Goal: Task Accomplishment & Management: Complete application form

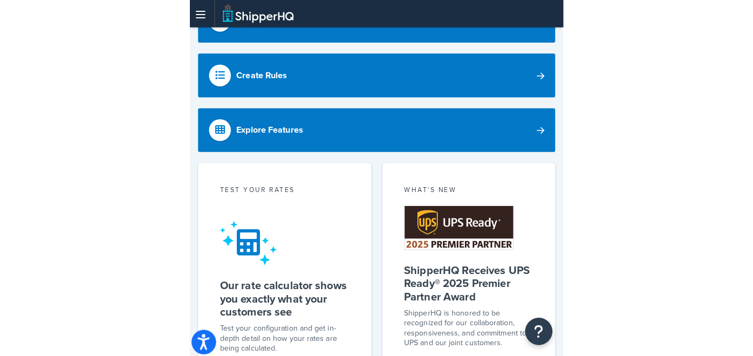
scroll to position [126, 0]
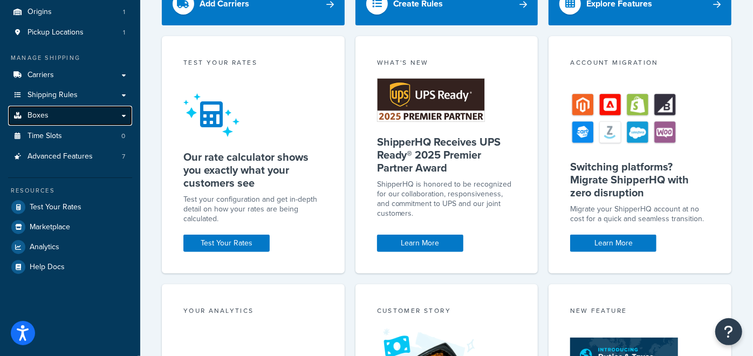
click at [66, 120] on link "Boxes" at bounding box center [70, 116] width 124 height 20
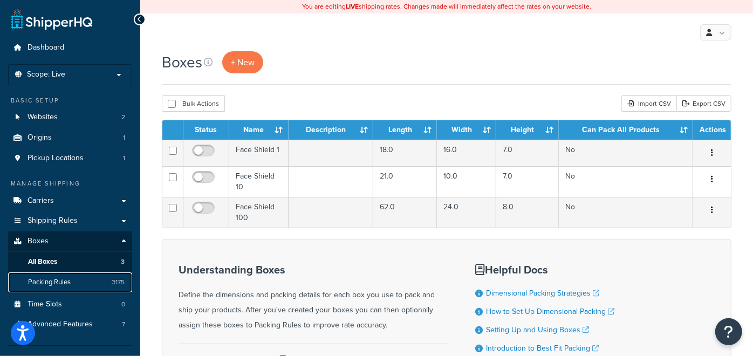
click at [62, 284] on span "Packing Rules" at bounding box center [49, 282] width 43 height 9
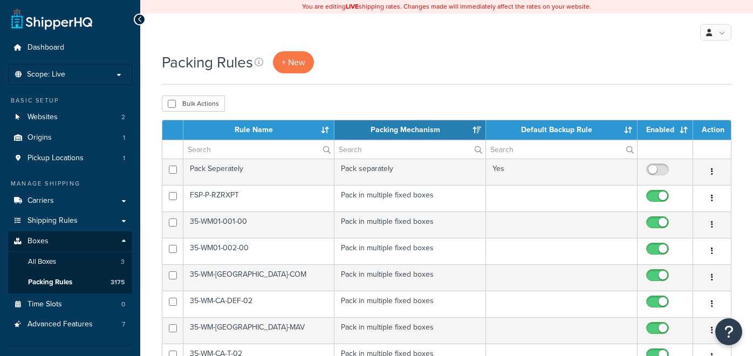
select select "15"
click at [282, 67] on link "+ New" at bounding box center [293, 62] width 41 height 22
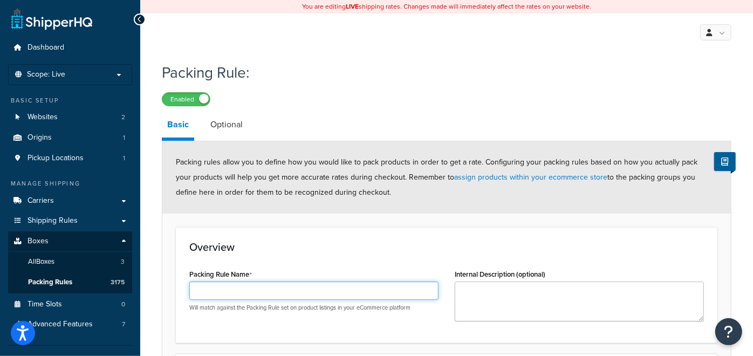
click at [234, 288] on input "Packing Rule Name" at bounding box center [313, 291] width 249 height 18
paste input "PGH-10-118-151"
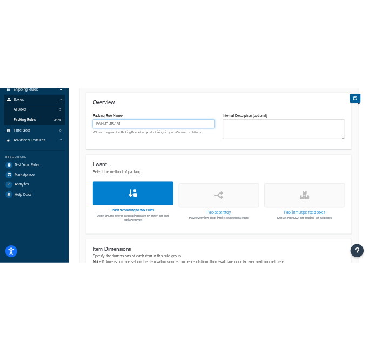
scroll to position [224, 0]
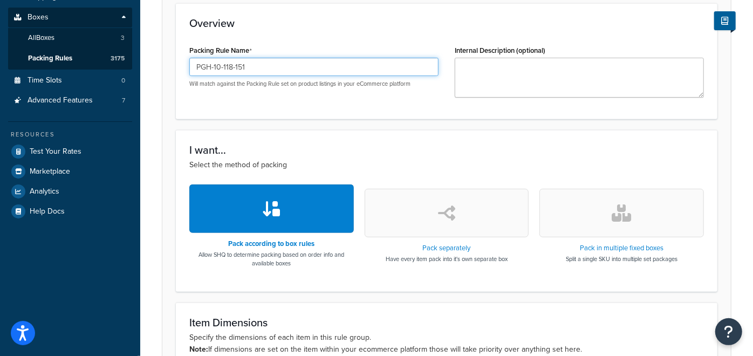
type input "PGH-10-118-151"
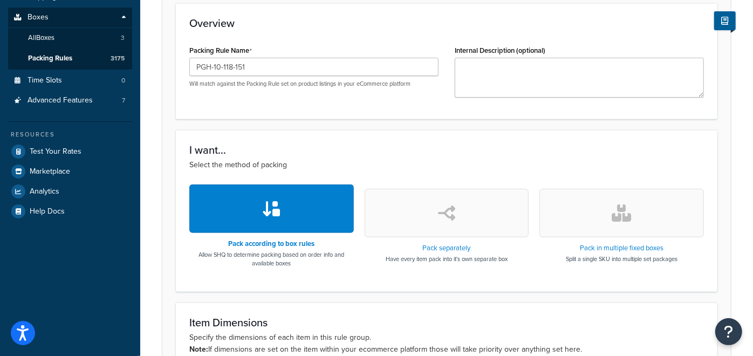
click at [607, 214] on button "button" at bounding box center [622, 213] width 165 height 49
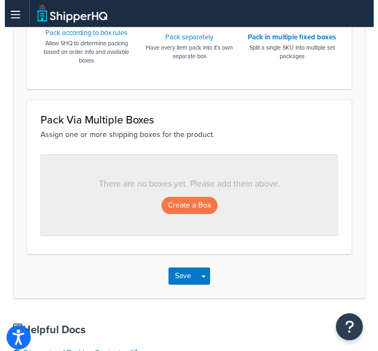
scroll to position [515, 0]
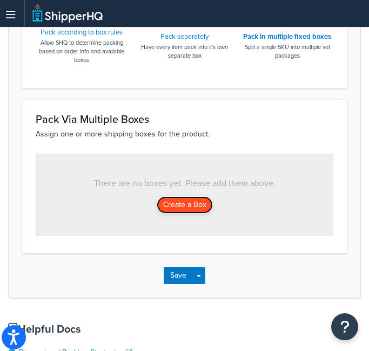
click at [185, 200] on button "Create a Box" at bounding box center [185, 204] width 56 height 17
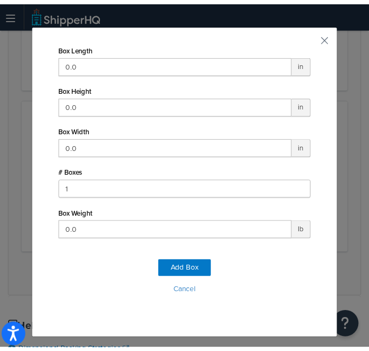
scroll to position [0, 0]
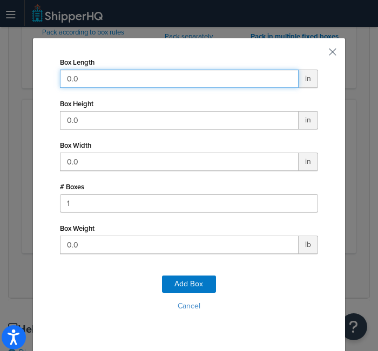
click at [129, 84] on input "0.0" at bounding box center [179, 79] width 239 height 18
type input "18"
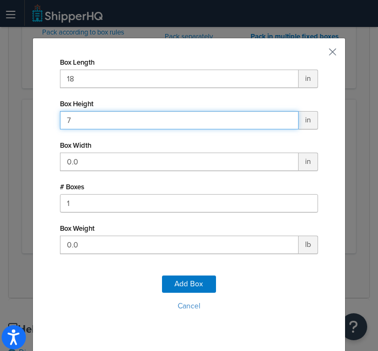
type input "7"
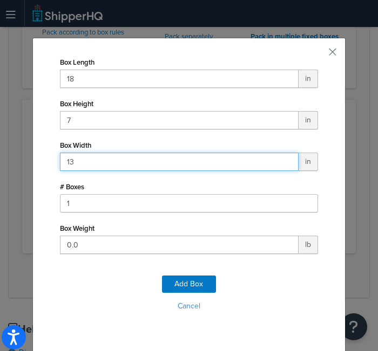
type input "13"
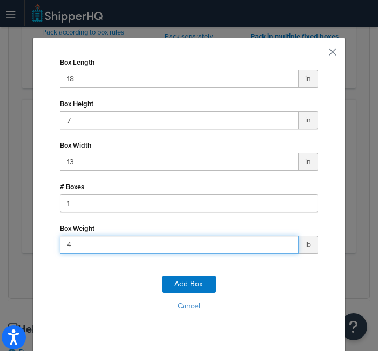
type input "40"
click button "Add Box" at bounding box center [189, 284] width 54 height 17
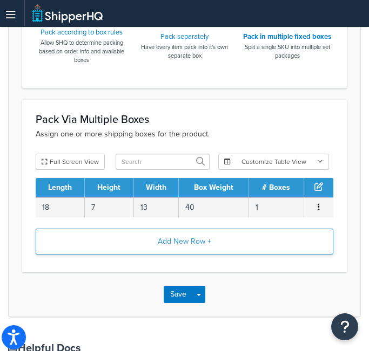
click at [200, 246] on button "Add New Row +" at bounding box center [184, 242] width 297 height 26
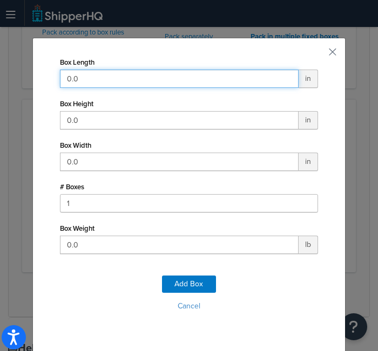
click at [162, 76] on input "0.0" at bounding box center [179, 79] width 239 height 18
type input "22"
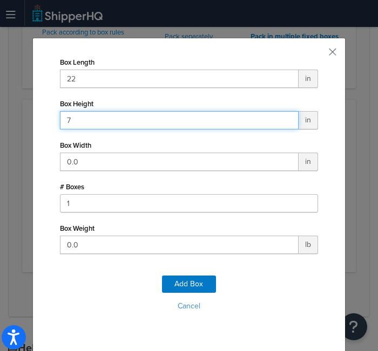
type input "7"
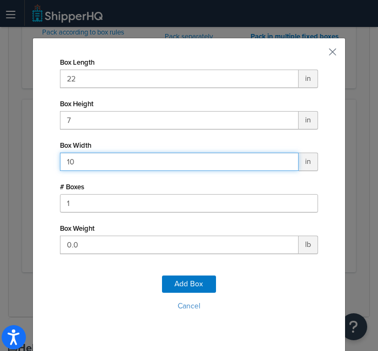
type input "10"
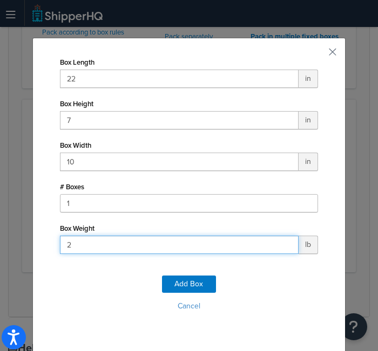
type input "27"
click button "Add Box" at bounding box center [189, 284] width 54 height 17
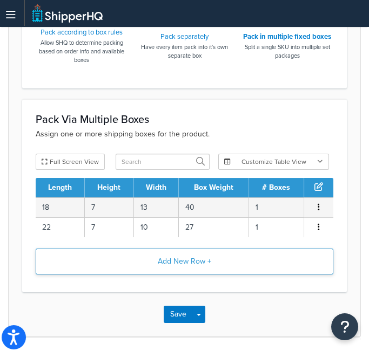
click at [191, 266] on button "Add New Row +" at bounding box center [184, 262] width 297 height 26
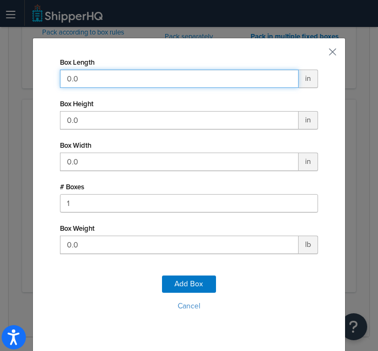
click at [121, 85] on input "0.0" at bounding box center [179, 79] width 239 height 18
type input "12"
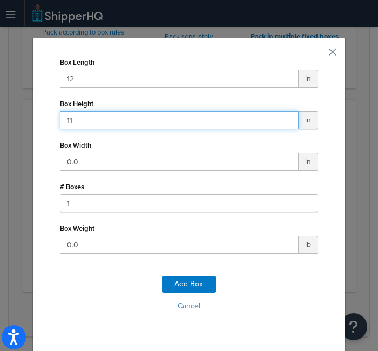
type input "11"
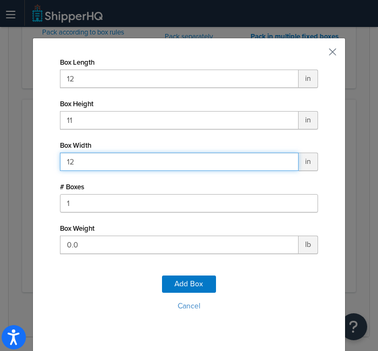
type input "12"
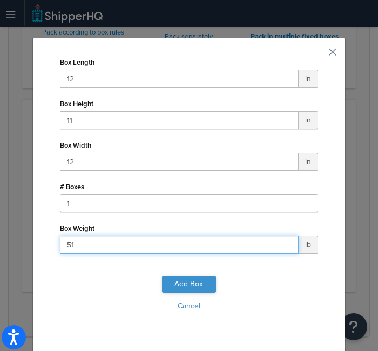
type input "51"
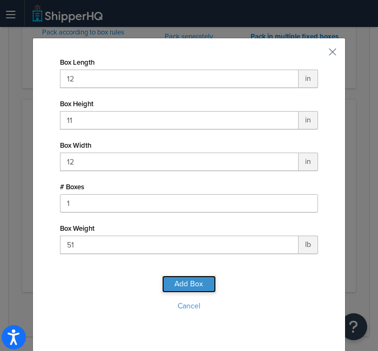
click at [189, 281] on button "Add Box" at bounding box center [189, 284] width 54 height 17
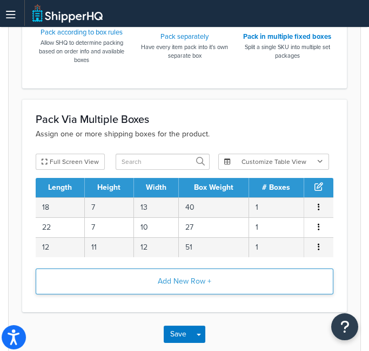
click at [203, 284] on button "Add New Row +" at bounding box center [184, 282] width 297 height 26
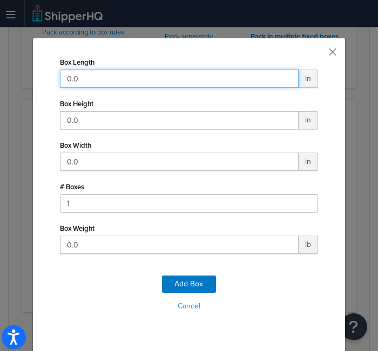
click at [182, 81] on input "0.0" at bounding box center [179, 79] width 239 height 18
type input "14"
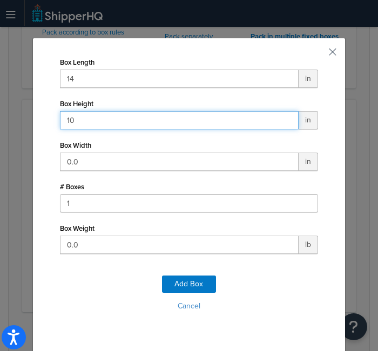
type input "10"
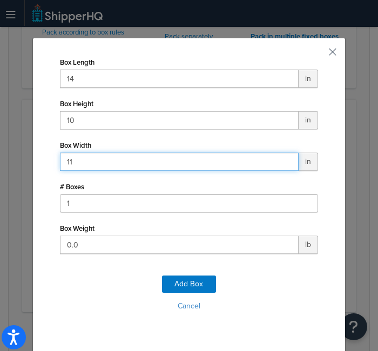
type input "11"
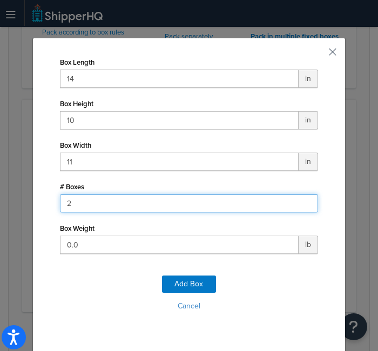
type input "2"
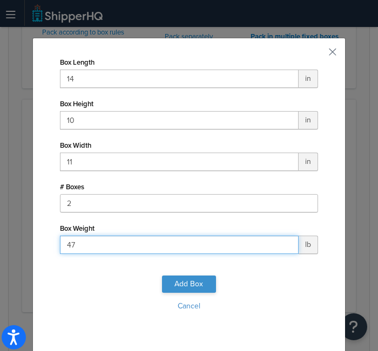
type input "47"
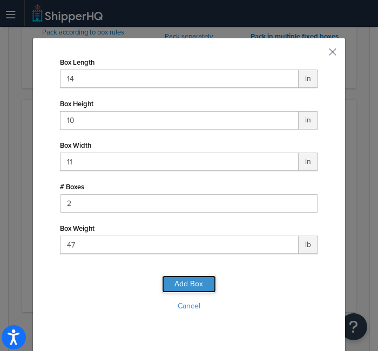
click at [188, 277] on button "Add Box" at bounding box center [189, 284] width 54 height 17
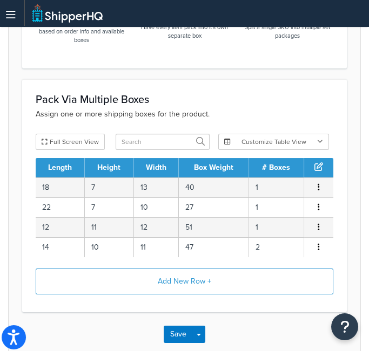
scroll to position [537, 0]
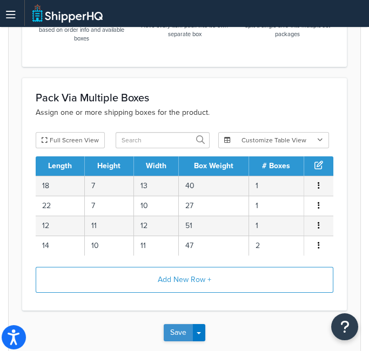
click at [174, 324] on button "Save" at bounding box center [178, 332] width 29 height 17
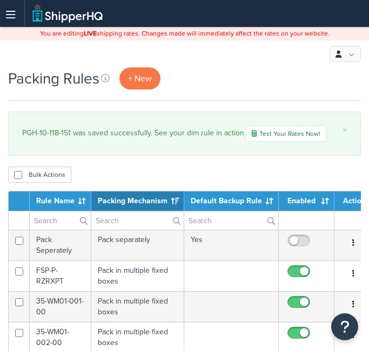
select select "15"
click at [139, 79] on span "+ New" at bounding box center [140, 78] width 24 height 12
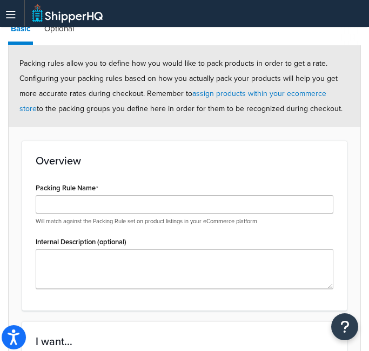
scroll to position [118, 0]
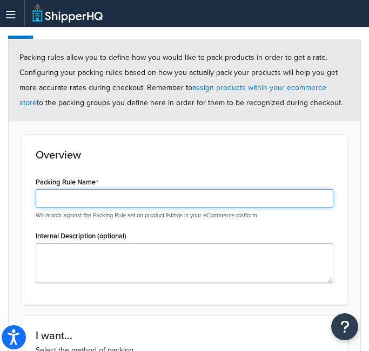
click at [128, 195] on input "Packing Rule Name" at bounding box center [184, 198] width 297 height 18
paste input "PGH-10-118-151-B"
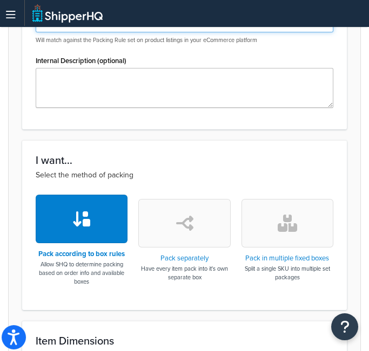
scroll to position [296, 0]
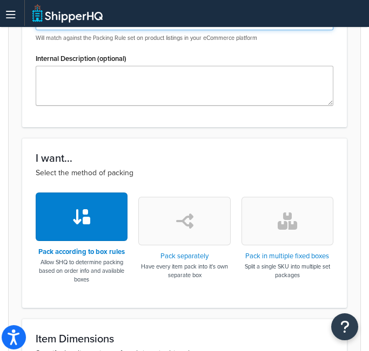
type input "PGH-10-118-151-B"
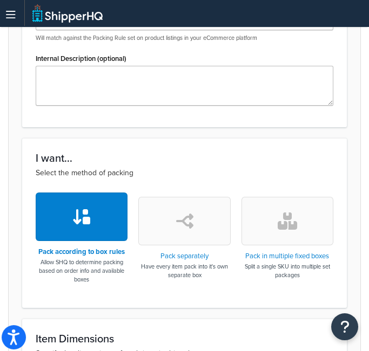
click at [321, 229] on button "button" at bounding box center [287, 221] width 92 height 49
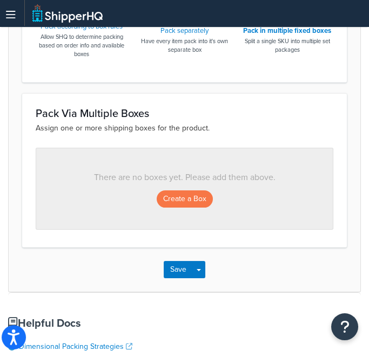
scroll to position [522, 0]
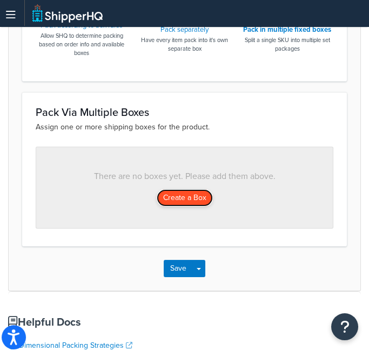
click at [188, 194] on button "Create a Box" at bounding box center [185, 197] width 56 height 17
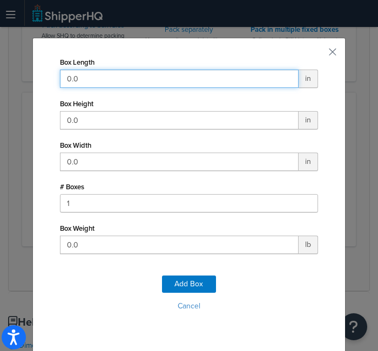
click at [148, 78] on input "0.0" at bounding box center [179, 79] width 239 height 18
type input "18"
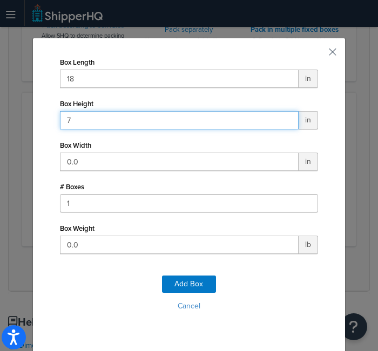
type input "7"
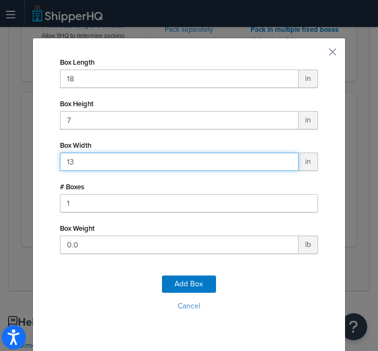
type input "13"
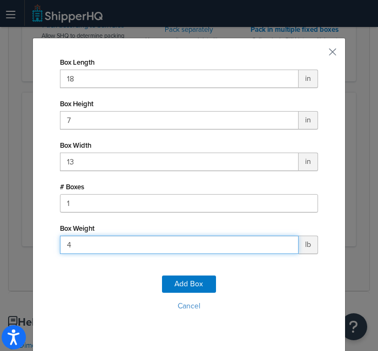
type input "40"
click button "Add Box" at bounding box center [189, 284] width 54 height 17
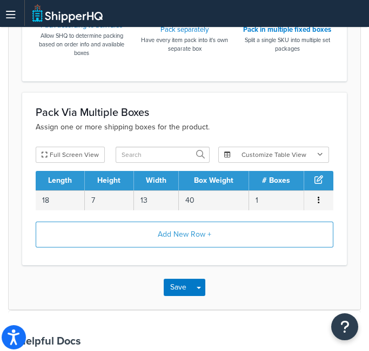
click at [193, 247] on div "Add New Row +" at bounding box center [184, 237] width 297 height 30
click at [195, 234] on button "Add New Row +" at bounding box center [184, 235] width 297 height 26
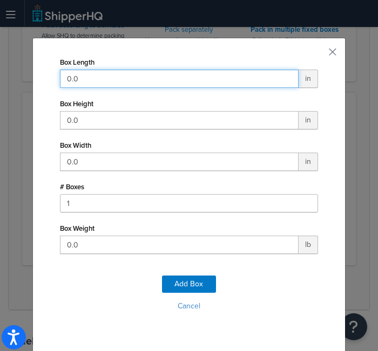
click at [175, 86] on input "0.0" at bounding box center [179, 79] width 239 height 18
type input "22"
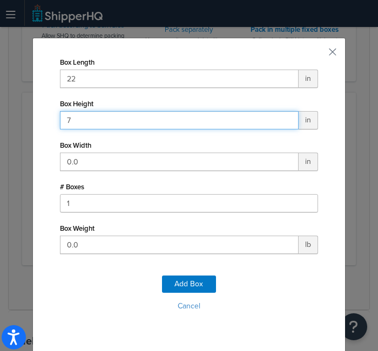
type input "7"
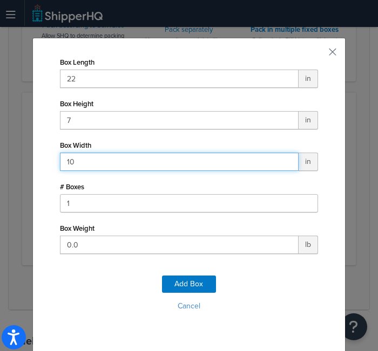
type input "10"
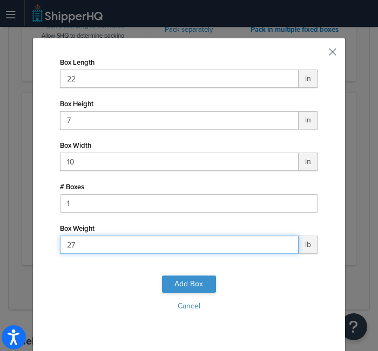
type input "27"
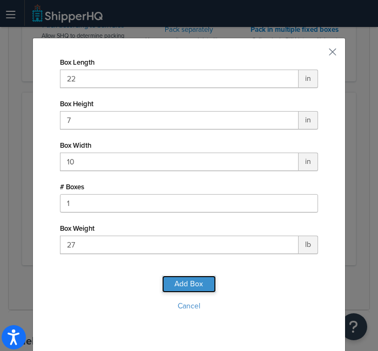
click at [189, 288] on button "Add Box" at bounding box center [189, 284] width 54 height 17
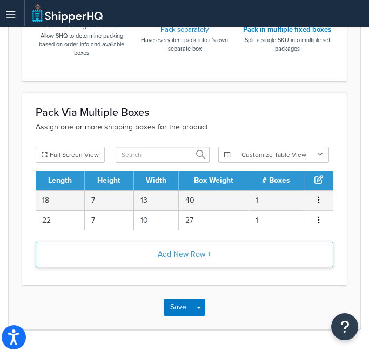
click at [175, 258] on button "Add New Row +" at bounding box center [184, 255] width 297 height 26
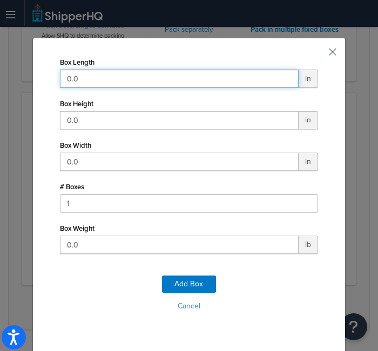
click at [180, 84] on input "0.0" at bounding box center [179, 79] width 239 height 18
type input "14"
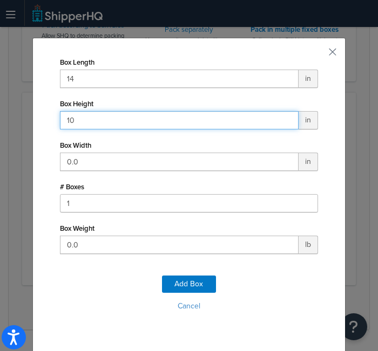
type input "10"
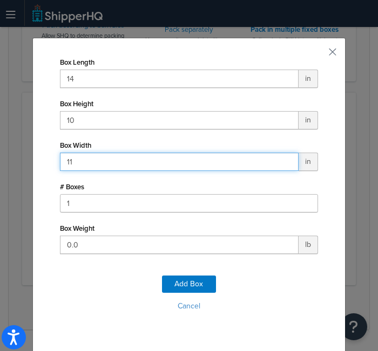
type input "11"
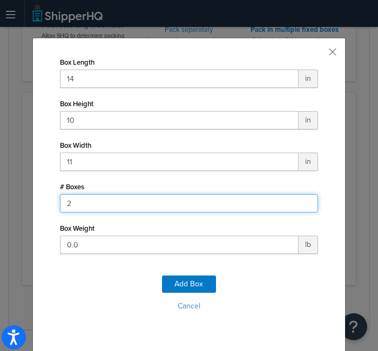
type input "2"
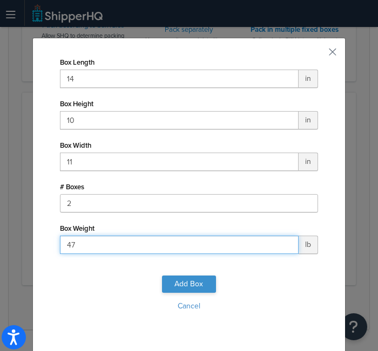
type input "47"
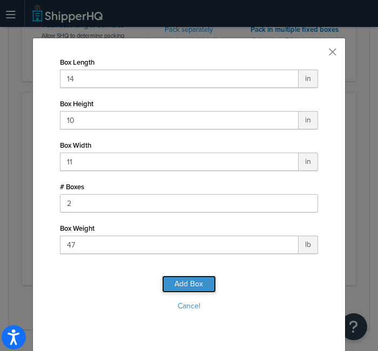
click at [203, 284] on button "Add Box" at bounding box center [189, 284] width 54 height 17
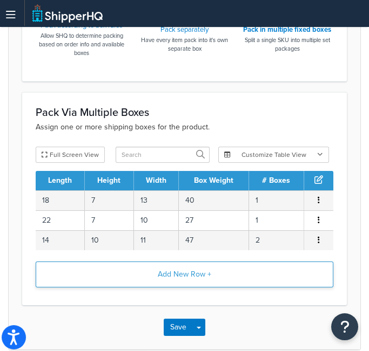
click at [189, 272] on button "Add New Row +" at bounding box center [184, 275] width 297 height 26
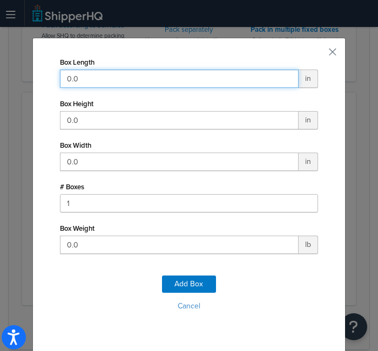
click at [213, 79] on input "0.0" at bounding box center [179, 79] width 239 height 18
type input "12"
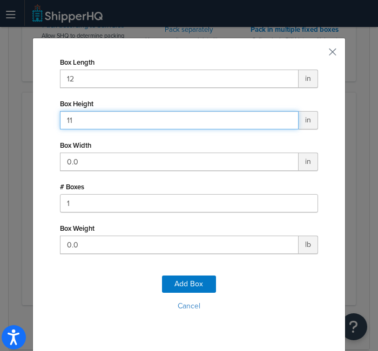
type input "11"
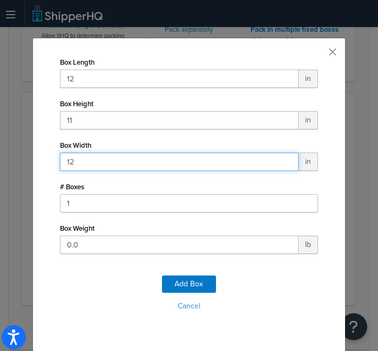
type input "12"
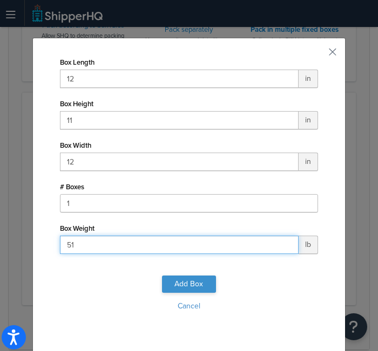
type input "51"
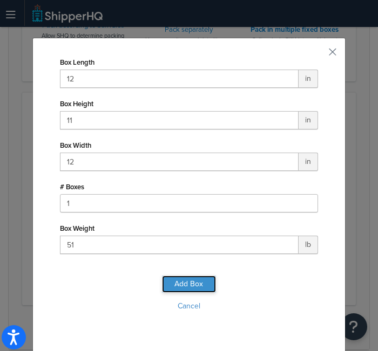
click at [188, 284] on button "Add Box" at bounding box center [189, 284] width 54 height 17
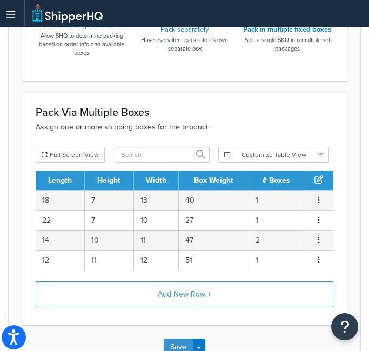
click at [180, 344] on button "Save" at bounding box center [178, 347] width 29 height 17
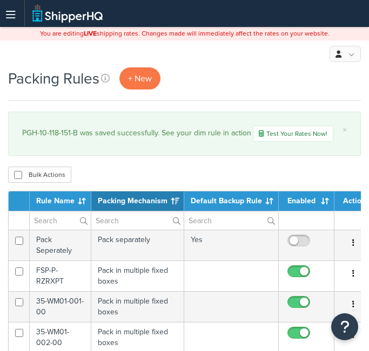
select select "15"
click at [147, 80] on span "+ New" at bounding box center [140, 78] width 24 height 12
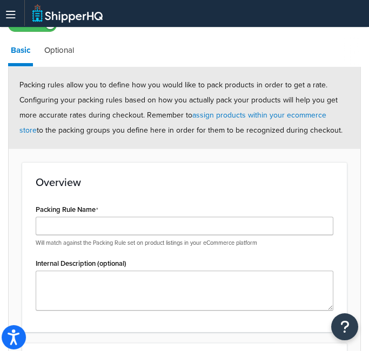
scroll to position [99, 0]
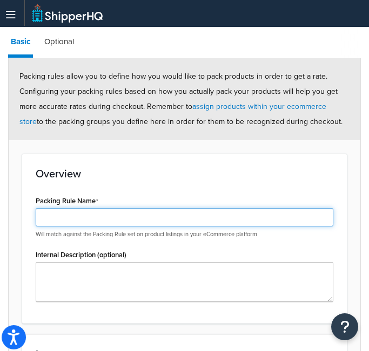
click at [85, 221] on input "Packing Rule Name" at bounding box center [184, 217] width 297 height 18
paste input "PGH-10-118-152"
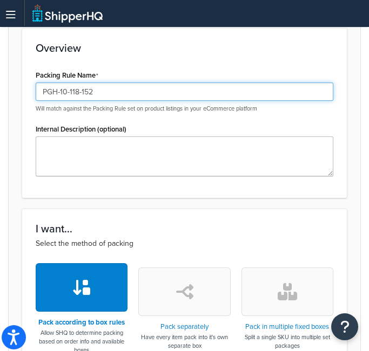
scroll to position [226, 0]
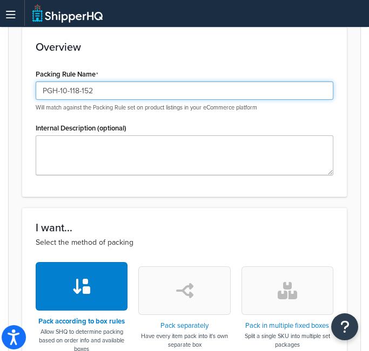
type input "PGH-10-118-152"
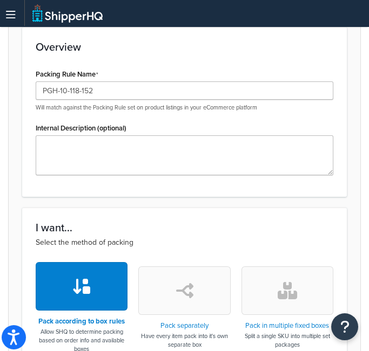
click at [283, 290] on icon "button" at bounding box center [286, 290] width 19 height 17
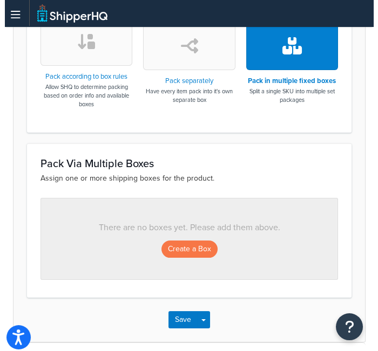
scroll to position [478, 0]
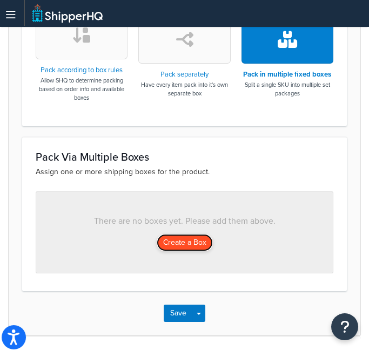
click at [189, 240] on button "Create a Box" at bounding box center [185, 242] width 56 height 17
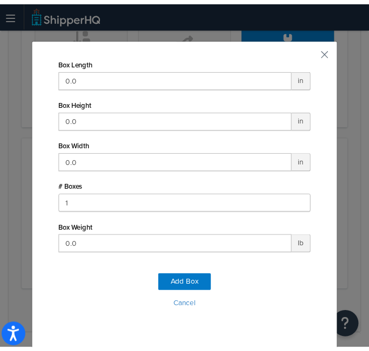
scroll to position [15, 0]
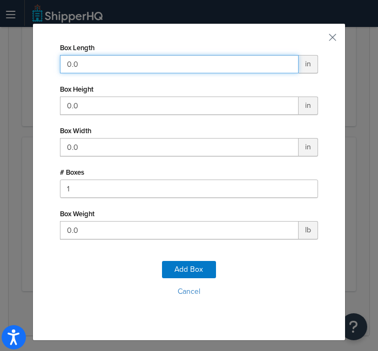
click at [133, 69] on input "0.0" at bounding box center [179, 64] width 239 height 18
type input "19"
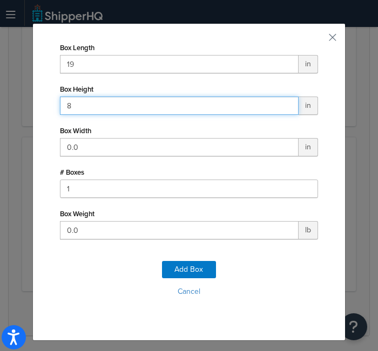
type input "8"
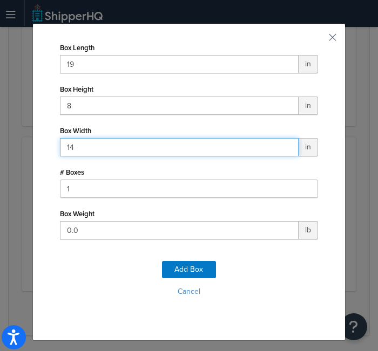
type input "14"
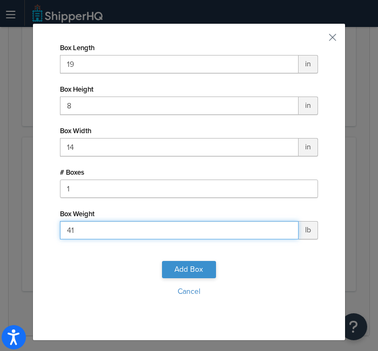
type input "41"
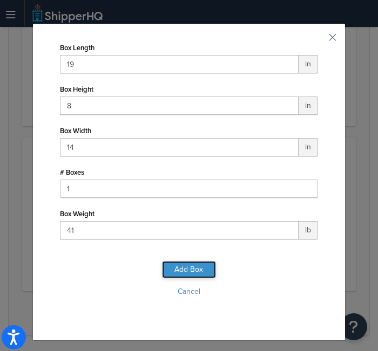
click at [190, 267] on button "Add Box" at bounding box center [189, 269] width 54 height 17
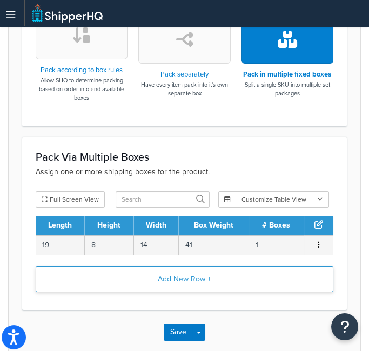
click at [173, 276] on button "Add New Row +" at bounding box center [184, 280] width 297 height 26
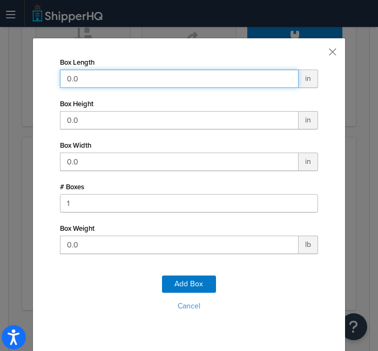
click at [161, 76] on input "0.0" at bounding box center [179, 79] width 239 height 18
type input "22"
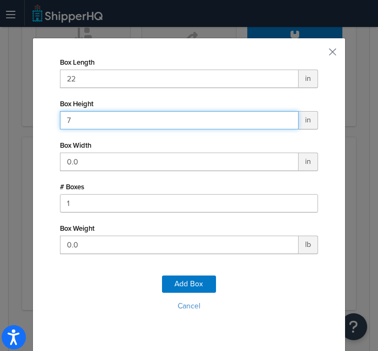
type input "7"
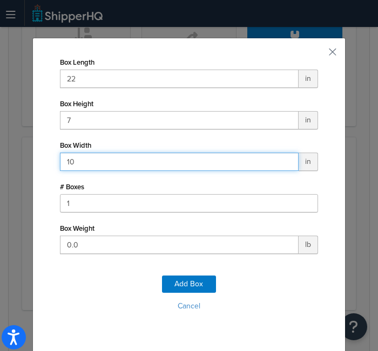
type input "10"
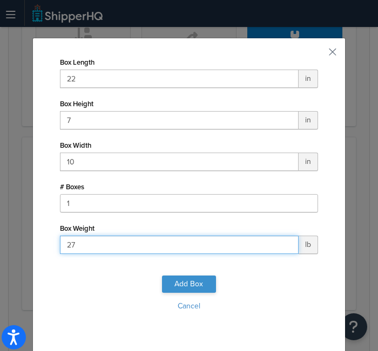
type input "27"
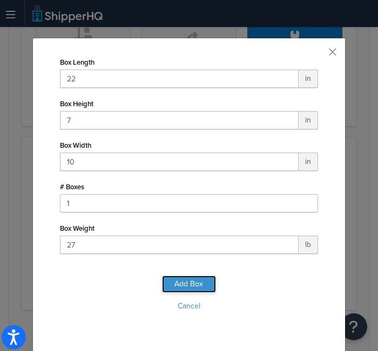
click at [184, 285] on button "Add Box" at bounding box center [189, 284] width 54 height 17
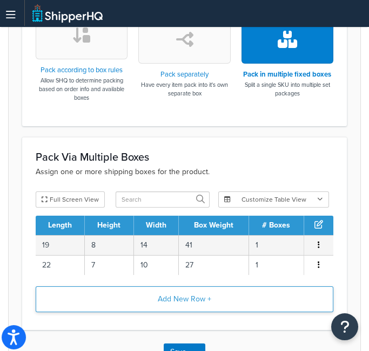
click at [184, 295] on button "Add New Row +" at bounding box center [184, 300] width 297 height 26
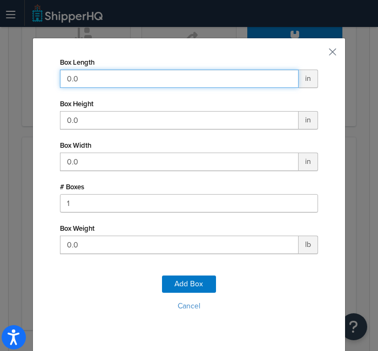
click at [162, 73] on input "0.0" at bounding box center [179, 79] width 239 height 18
type input "12"
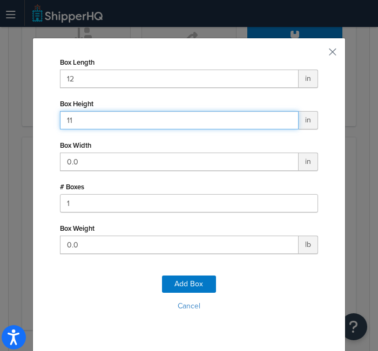
type input "11"
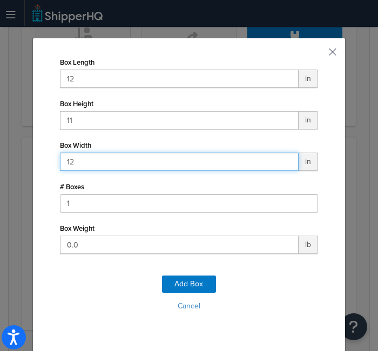
type input "12"
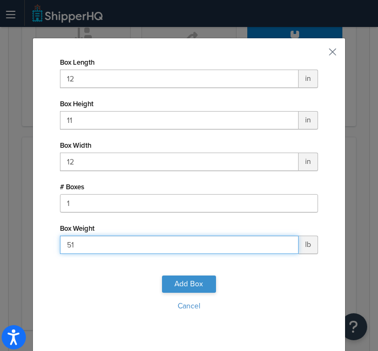
type input "51"
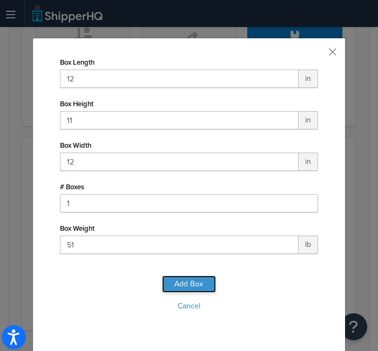
click at [186, 280] on button "Add Box" at bounding box center [189, 284] width 54 height 17
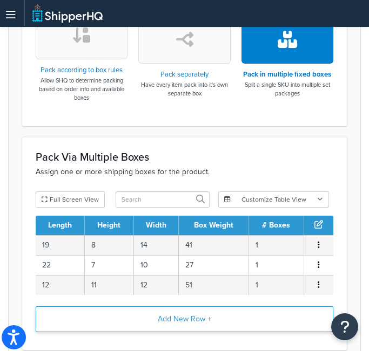
click at [185, 314] on button "Add New Row +" at bounding box center [184, 320] width 297 height 26
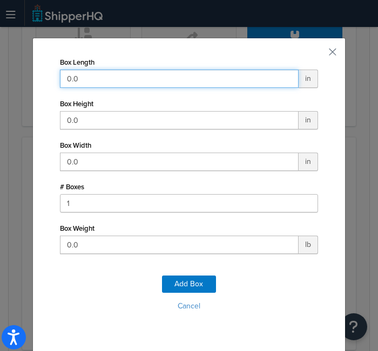
click at [213, 79] on input "0.0" at bounding box center [179, 79] width 239 height 18
type input "14"
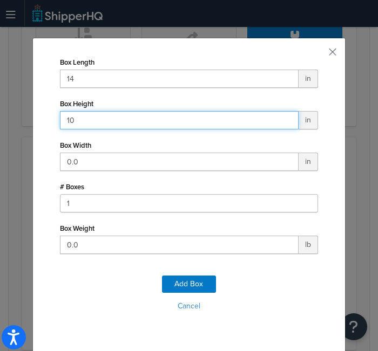
type input "10"
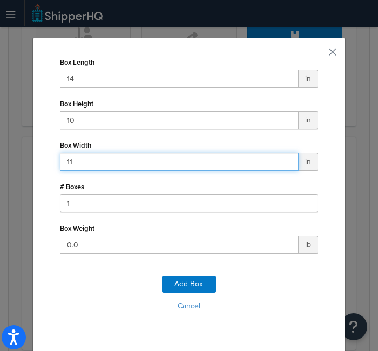
type input "11"
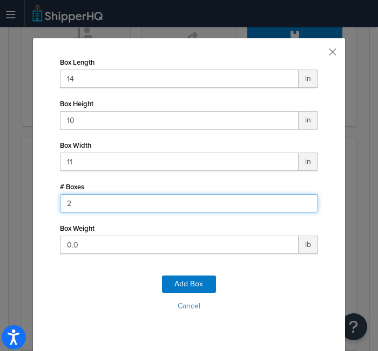
type input "2"
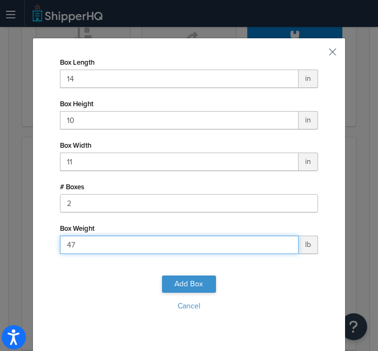
type input "47"
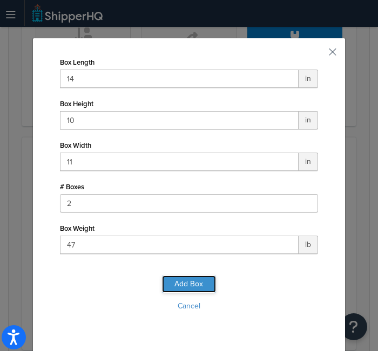
click at [197, 281] on button "Add Box" at bounding box center [189, 284] width 54 height 17
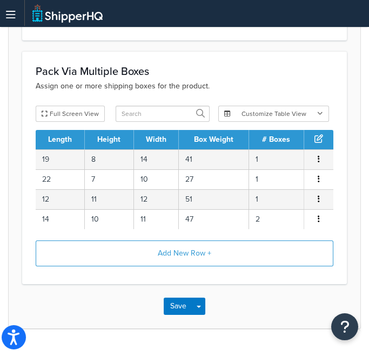
scroll to position [564, 0]
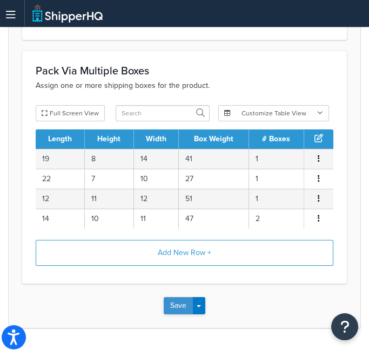
click at [183, 301] on button "Save" at bounding box center [178, 305] width 29 height 17
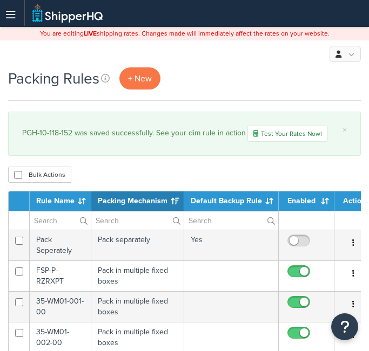
select select "15"
click at [137, 75] on span "+ New" at bounding box center [140, 78] width 24 height 12
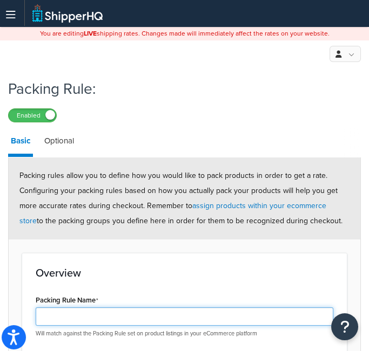
click at [84, 313] on input "Packing Rule Name" at bounding box center [184, 317] width 297 height 18
paste input "PGH-10-118-152-B"
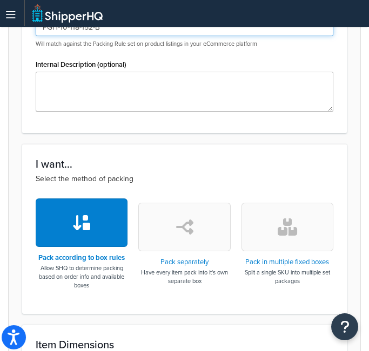
scroll to position [291, 0]
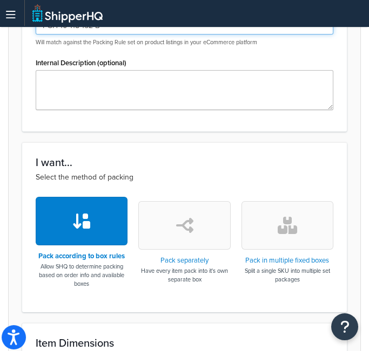
type input "PGH-10-118-152-B"
click at [297, 218] on button "button" at bounding box center [287, 225] width 92 height 49
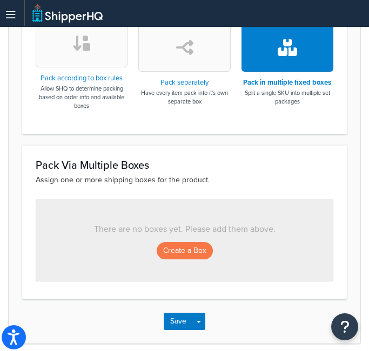
scroll to position [470, 0]
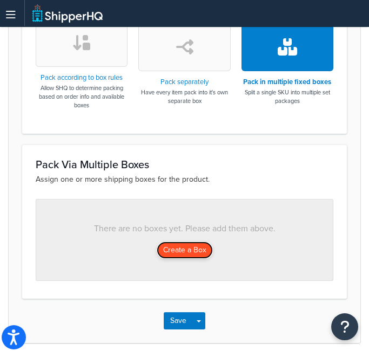
click at [186, 254] on button "Create a Box" at bounding box center [185, 250] width 56 height 17
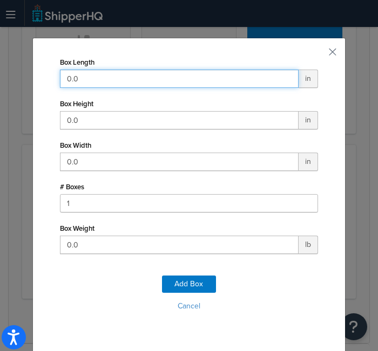
click at [146, 79] on input "0.0" at bounding box center [179, 79] width 239 height 18
type input "19"
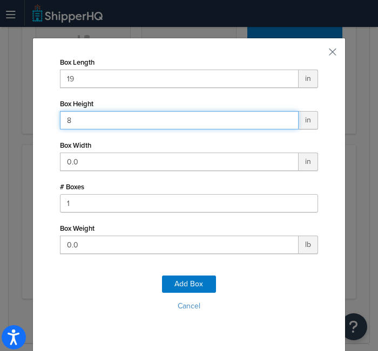
type input "8"
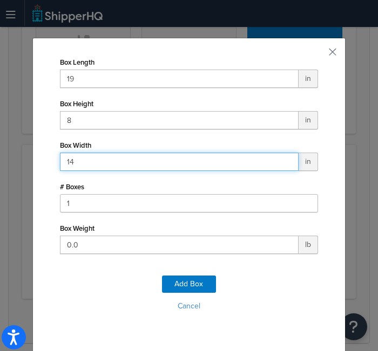
type input "14"
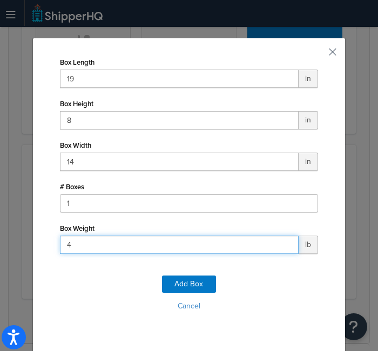
type input "41"
click button "Add Box" at bounding box center [189, 284] width 54 height 17
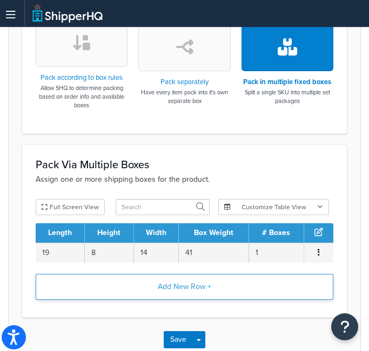
click at [188, 282] on button "Add New Row +" at bounding box center [184, 287] width 297 height 26
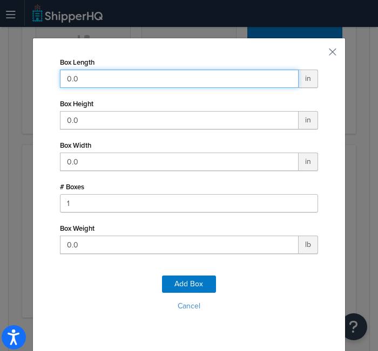
click at [96, 84] on input "0.0" at bounding box center [179, 79] width 239 height 18
type input "22"
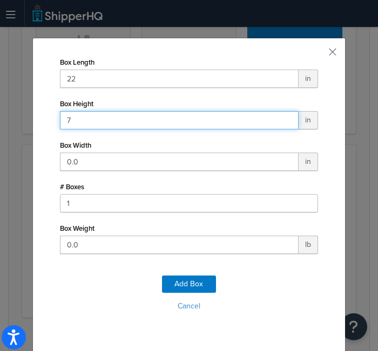
type input "7"
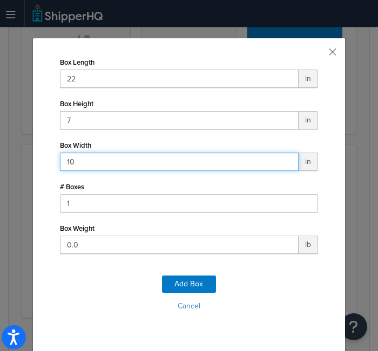
type input "10"
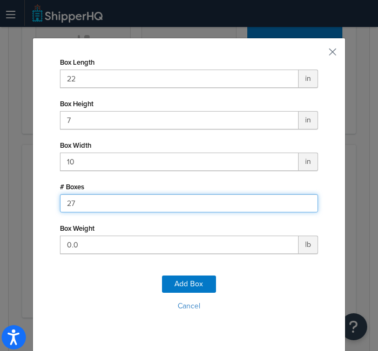
click at [91, 201] on input "27" at bounding box center [189, 203] width 258 height 18
type input "1"
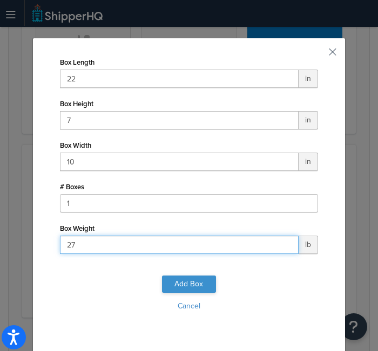
type input "27"
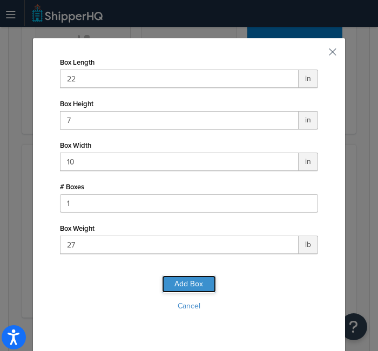
click at [197, 283] on button "Add Box" at bounding box center [189, 284] width 54 height 17
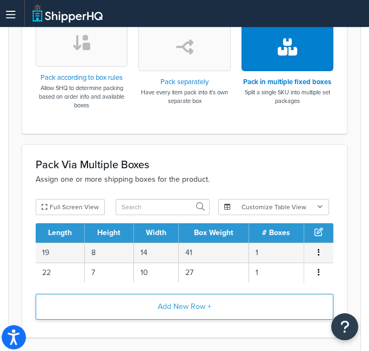
click at [196, 304] on button "Add New Row +" at bounding box center [184, 307] width 297 height 26
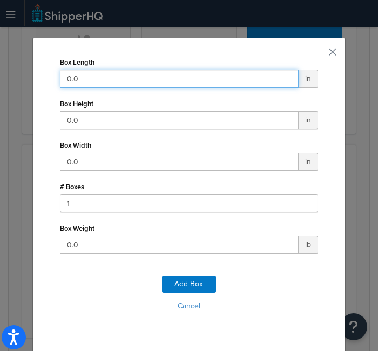
click at [148, 81] on input "0.0" at bounding box center [179, 79] width 239 height 18
type input "14"
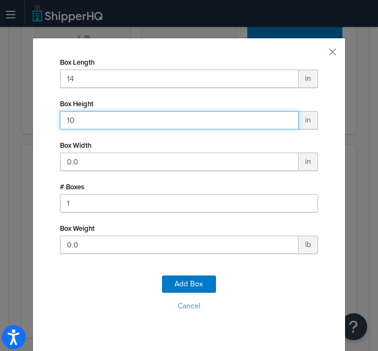
type input "10"
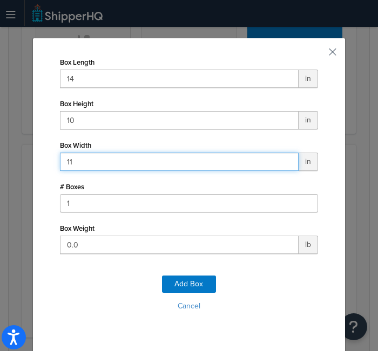
type input "11"
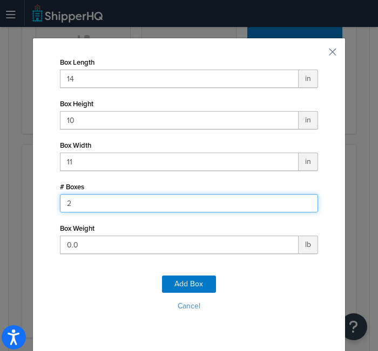
type input "2"
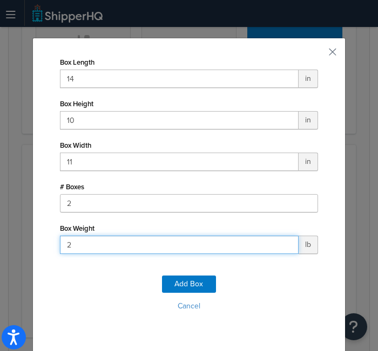
type input "27"
click button "Add Box" at bounding box center [189, 284] width 54 height 17
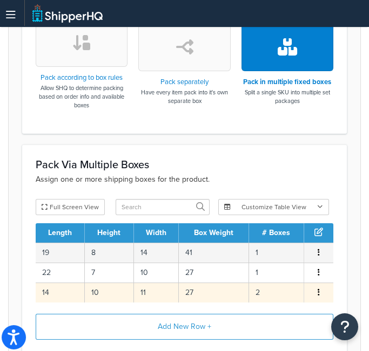
click at [316, 288] on button "button" at bounding box center [318, 293] width 9 height 12
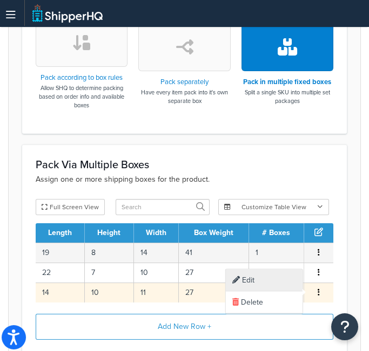
click at [263, 282] on div "Edit" at bounding box center [264, 281] width 77 height 22
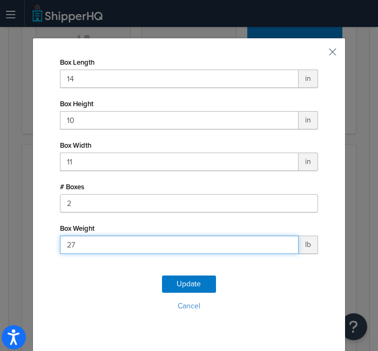
click at [64, 246] on input "27" at bounding box center [179, 245] width 239 height 18
type input "47"
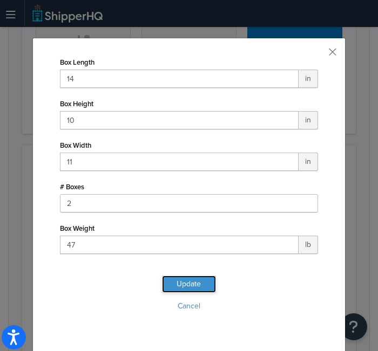
click at [188, 286] on button "Update" at bounding box center [189, 284] width 54 height 17
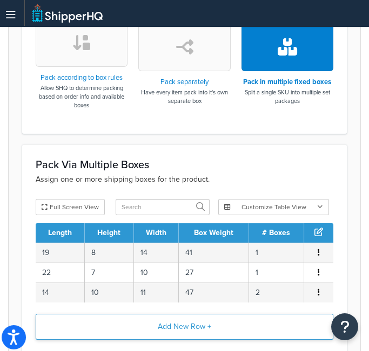
click at [207, 321] on button "Add New Row +" at bounding box center [184, 327] width 297 height 26
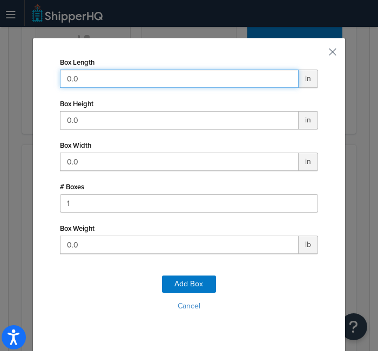
click at [176, 78] on input "0.0" at bounding box center [179, 79] width 239 height 18
type input "12"
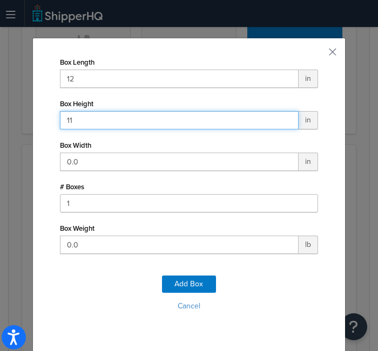
type input "11"
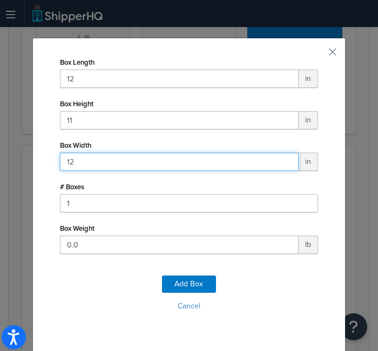
type input "12"
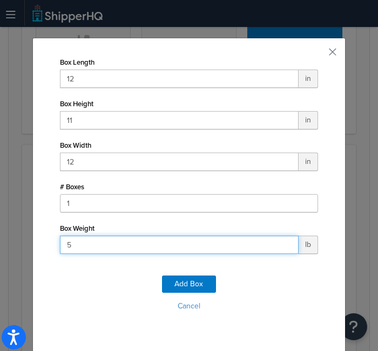
type input "51"
click button "Add Box" at bounding box center [189, 284] width 54 height 17
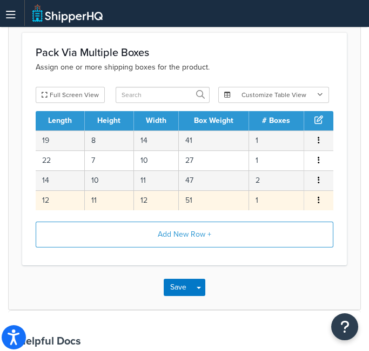
scroll to position [591, 0]
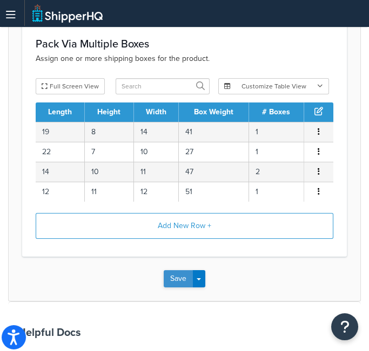
click at [185, 272] on button "Save" at bounding box center [178, 278] width 29 height 17
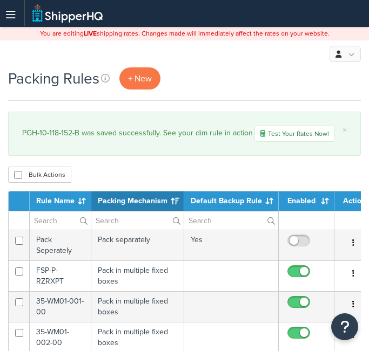
select select "15"
click at [139, 77] on span "+ New" at bounding box center [140, 78] width 24 height 12
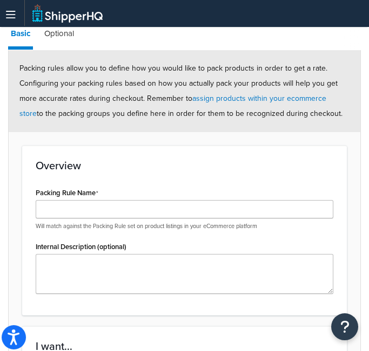
scroll to position [110, 0]
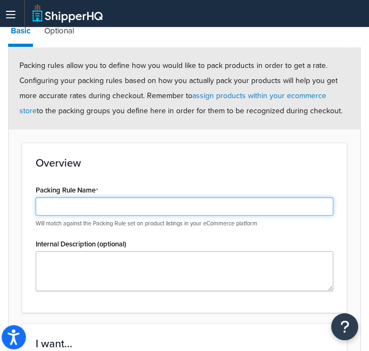
click at [117, 210] on input "Packing Rule Name" at bounding box center [184, 207] width 297 height 18
paste input "PGH-10-118-301"
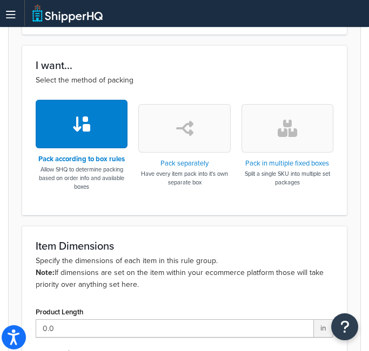
scroll to position [390, 0]
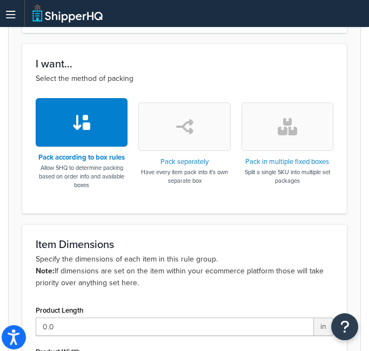
type input "PGH-10-118-301"
click at [305, 109] on button "button" at bounding box center [287, 127] width 92 height 49
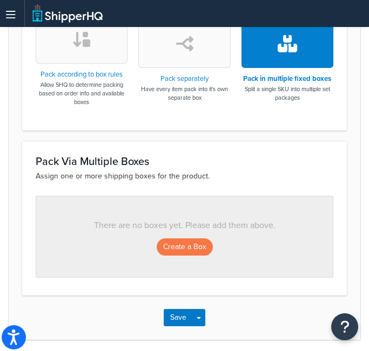
scroll to position [478, 0]
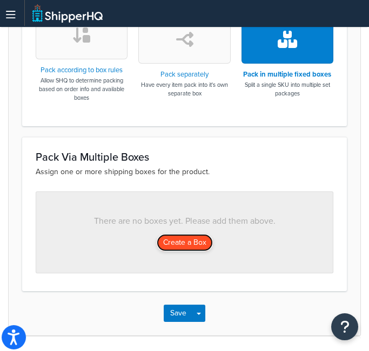
click at [187, 246] on button "Create a Box" at bounding box center [185, 242] width 56 height 17
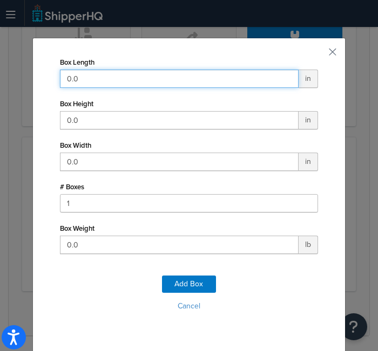
click at [148, 76] on input "0.0" at bounding box center [179, 79] width 239 height 18
type input "18"
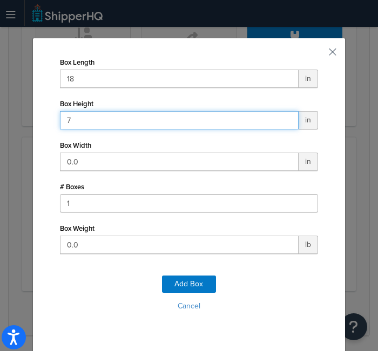
type input "7"
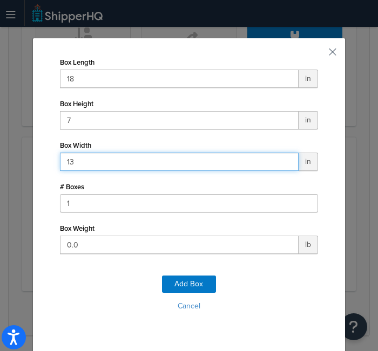
type input "13"
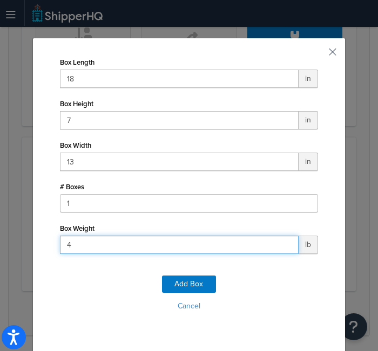
type input "40"
click button "Add Box" at bounding box center [189, 284] width 54 height 17
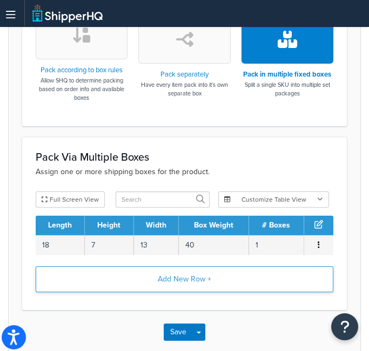
click at [182, 281] on button "Add New Row +" at bounding box center [184, 280] width 297 height 26
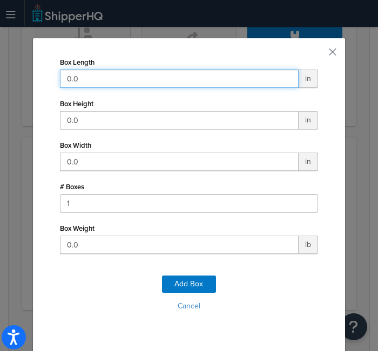
click at [161, 80] on input "0.0" at bounding box center [179, 79] width 239 height 18
type input "22"
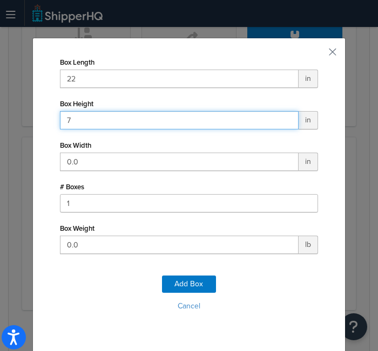
type input "7"
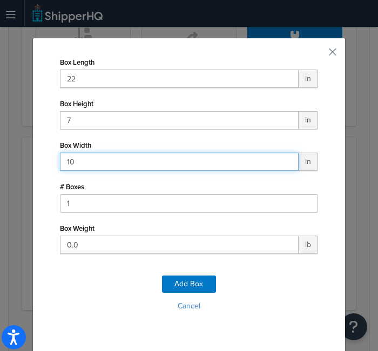
type input "10"
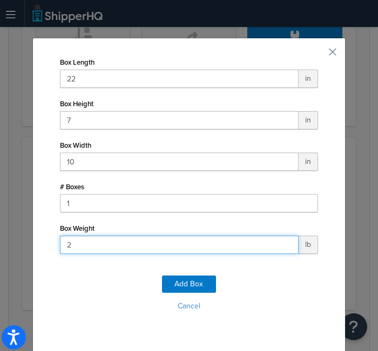
type input "27"
click button "Add Box" at bounding box center [189, 284] width 54 height 17
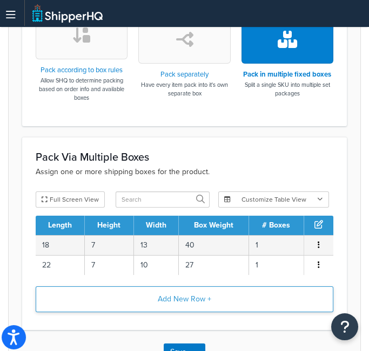
click at [203, 302] on button "Add New Row +" at bounding box center [184, 300] width 297 height 26
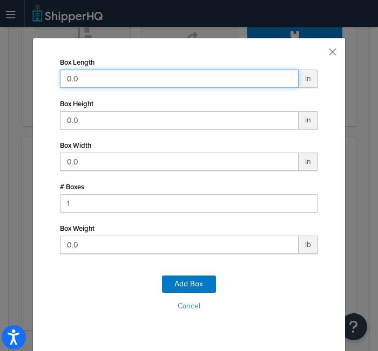
click at [128, 74] on input "0.0" at bounding box center [179, 79] width 239 height 18
type input "14"
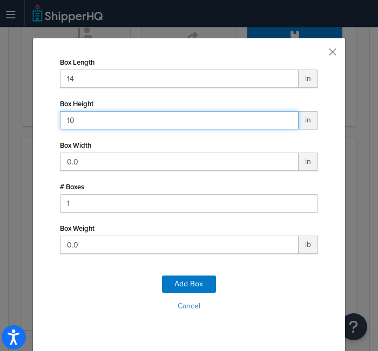
type input "10"
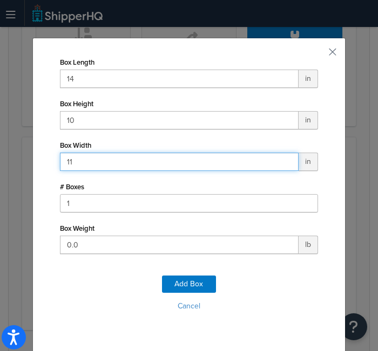
type input "11"
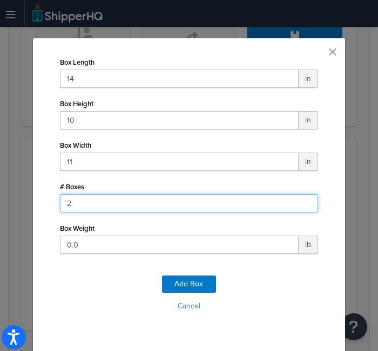
type input "2"
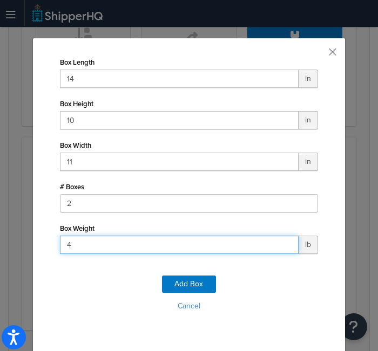
type input "47"
click button "Add Box" at bounding box center [189, 284] width 54 height 17
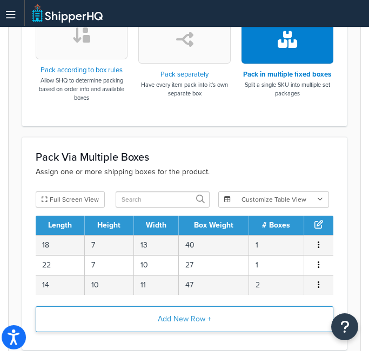
click at [188, 312] on button "Add New Row +" at bounding box center [184, 320] width 297 height 26
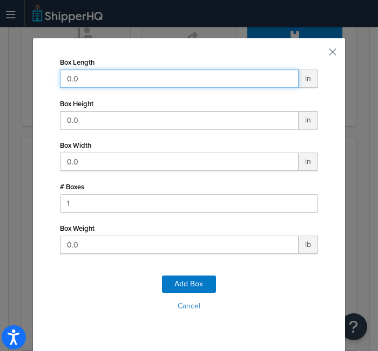
click at [127, 77] on input "0.0" at bounding box center [179, 79] width 239 height 18
type input "12"
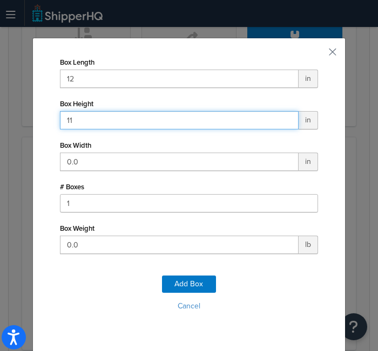
type input "11"
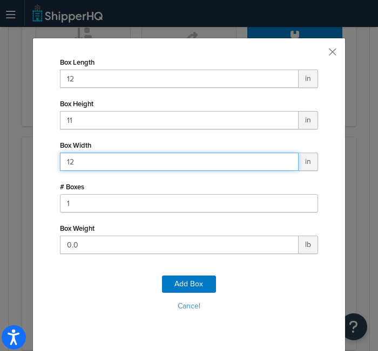
type input "12"
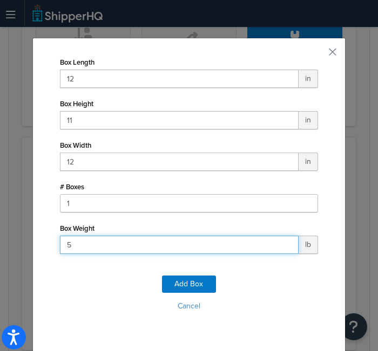
type input "51"
click button "Add Box" at bounding box center [189, 284] width 54 height 17
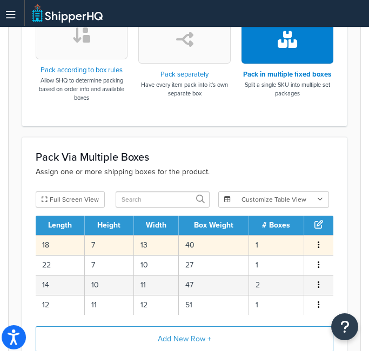
scroll to position [575, 0]
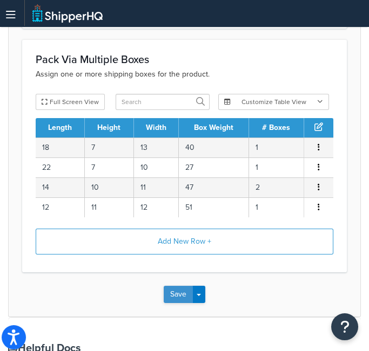
click at [181, 286] on button "Save" at bounding box center [178, 294] width 29 height 17
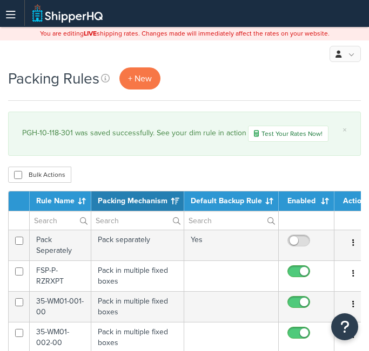
select select "15"
click at [139, 74] on span "+ New" at bounding box center [140, 78] width 24 height 12
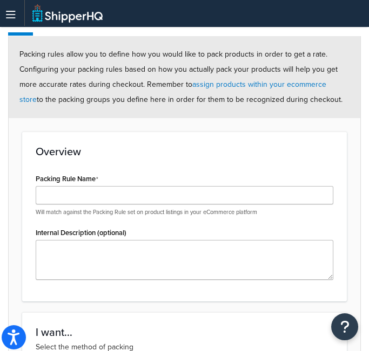
scroll to position [123, 0]
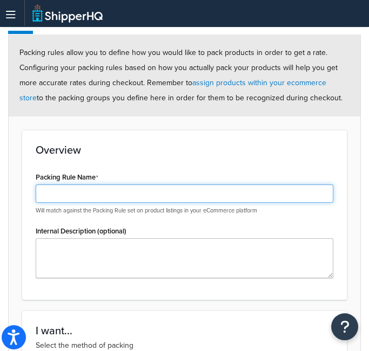
click at [137, 193] on input "Packing Rule Name" at bounding box center [184, 194] width 297 height 18
paste input "PGH-10-118-301-B"
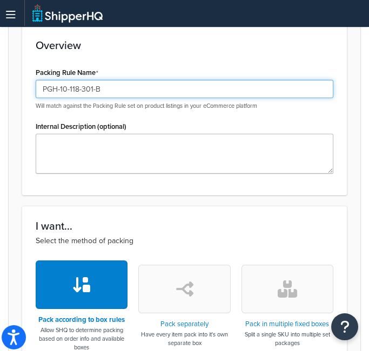
scroll to position [228, 0]
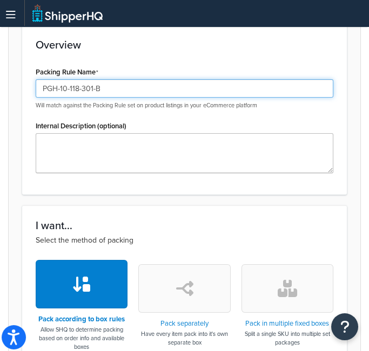
type input "PGH-10-118-301-B"
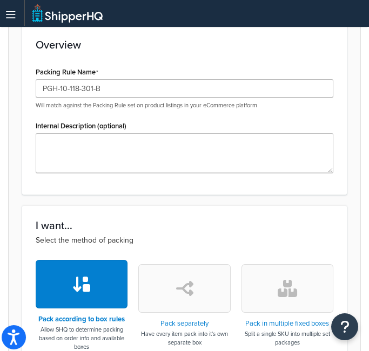
click at [297, 283] on button "button" at bounding box center [287, 288] width 92 height 49
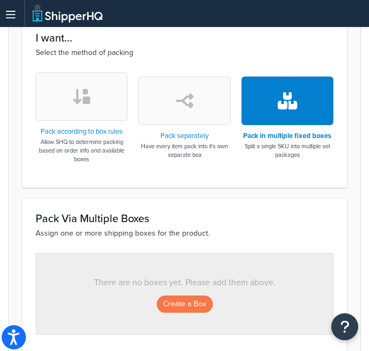
scroll to position [495, 0]
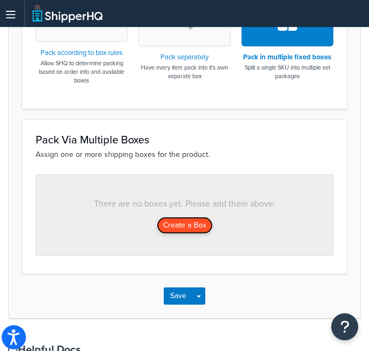
click at [191, 221] on button "Create a Box" at bounding box center [185, 225] width 56 height 17
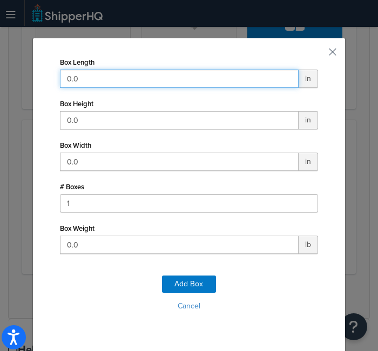
click at [122, 84] on input "0.0" at bounding box center [179, 79] width 239 height 18
type input "18"
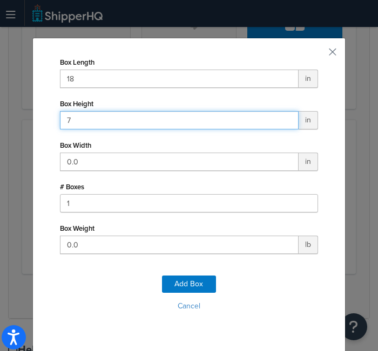
type input "7"
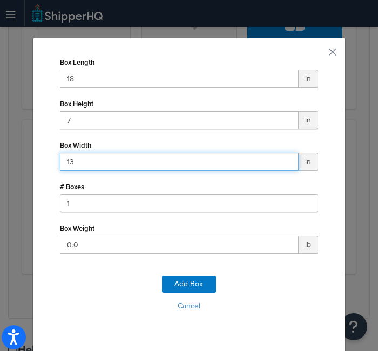
type input "13"
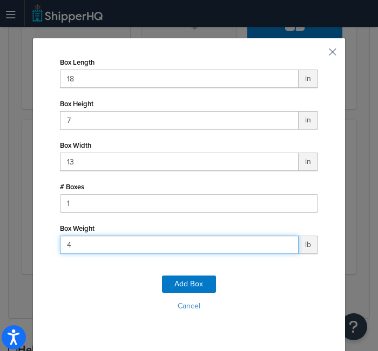
type input "40"
click button "Add Box" at bounding box center [189, 284] width 54 height 17
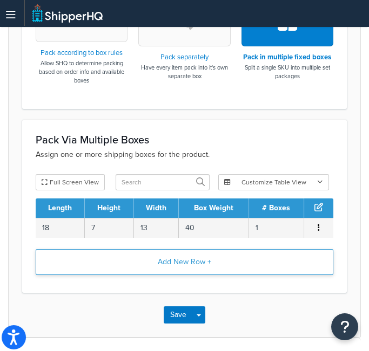
click at [183, 266] on button "Add New Row +" at bounding box center [184, 262] width 297 height 26
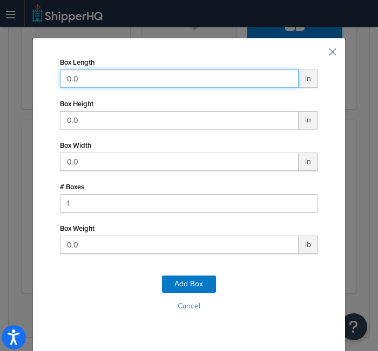
click at [167, 81] on input "0.0" at bounding box center [179, 79] width 239 height 18
type input "22"
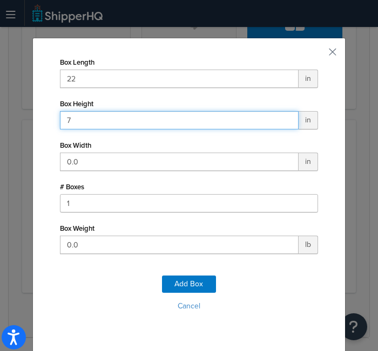
type input "7"
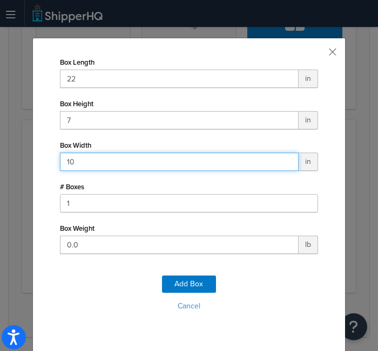
type input "10"
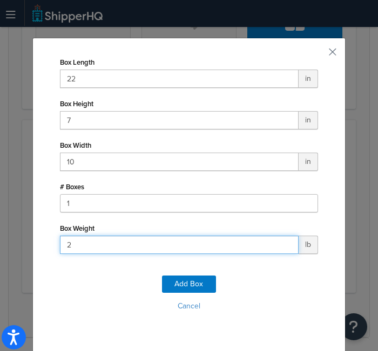
type input "27"
click button "Add Box" at bounding box center [189, 284] width 54 height 17
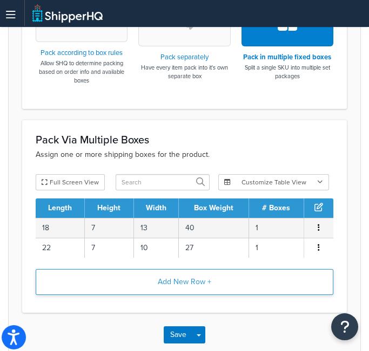
click at [184, 279] on button "Add New Row +" at bounding box center [184, 282] width 297 height 26
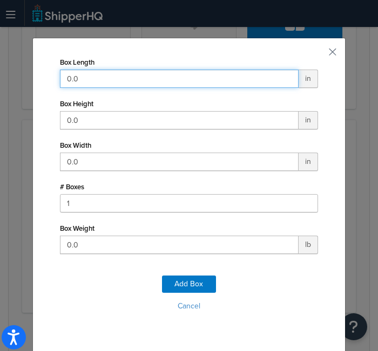
click at [169, 83] on input "0.0" at bounding box center [179, 79] width 239 height 18
type input "14"
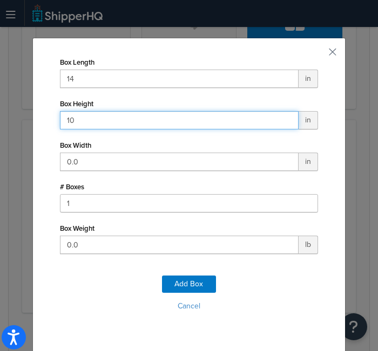
type input "10"
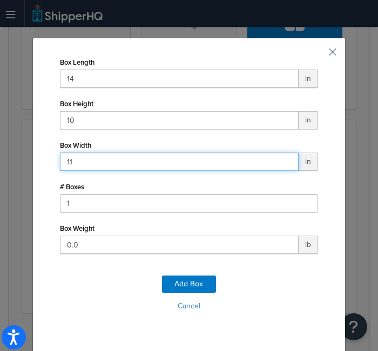
type input "11"
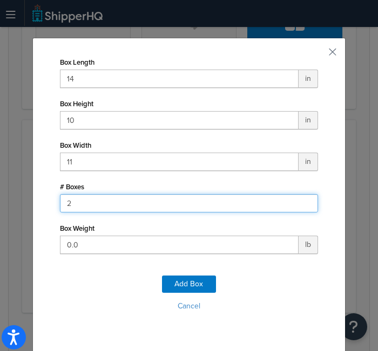
type input "2"
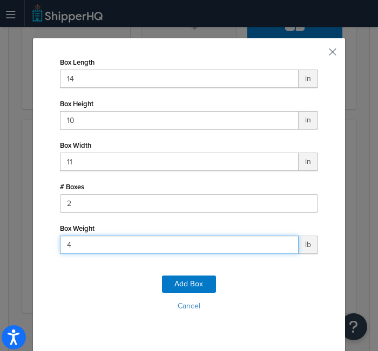
type input "47"
click button "Add Box" at bounding box center [189, 284] width 54 height 17
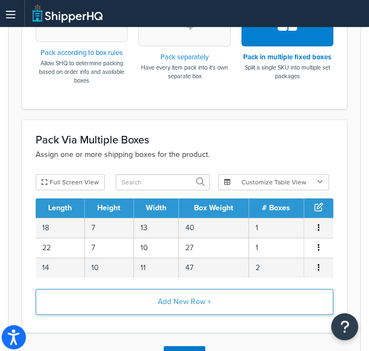
click at [220, 297] on button "Add New Row +" at bounding box center [184, 302] width 297 height 26
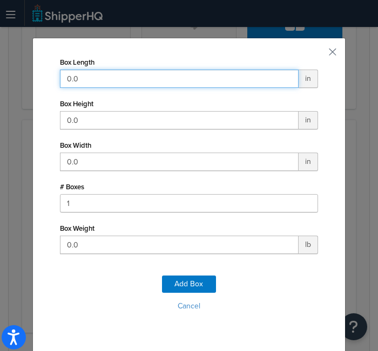
click at [158, 73] on input "0.0" at bounding box center [179, 79] width 239 height 18
type input "12"
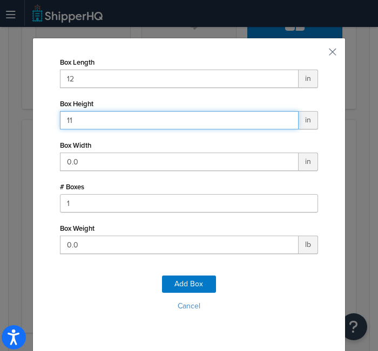
type input "11"
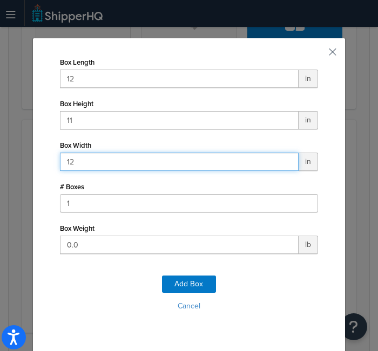
type input "12"
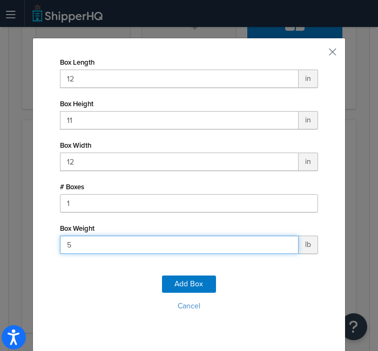
type input "51"
click button "Add Box" at bounding box center [189, 284] width 54 height 17
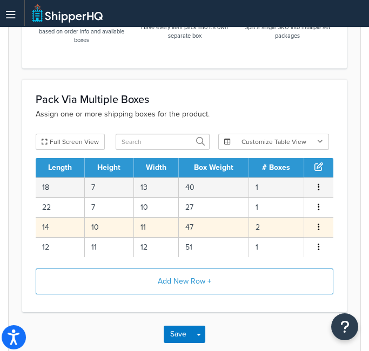
scroll to position [592, 0]
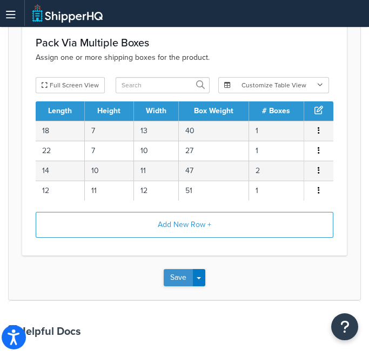
click at [185, 276] on button "Save" at bounding box center [178, 277] width 29 height 17
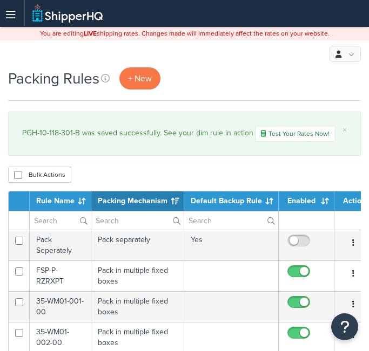
select select "15"
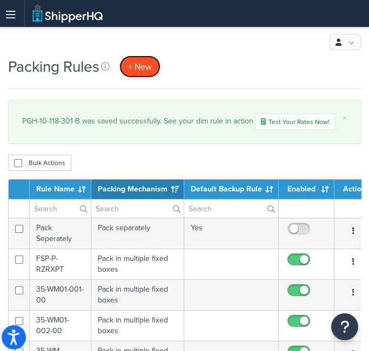
click at [137, 65] on span "+ New" at bounding box center [140, 66] width 24 height 12
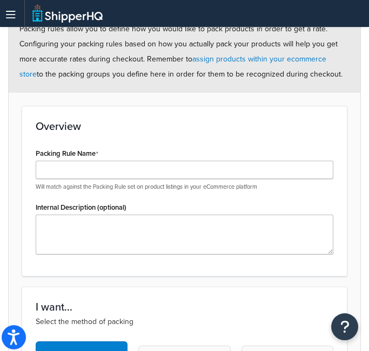
scroll to position [148, 0]
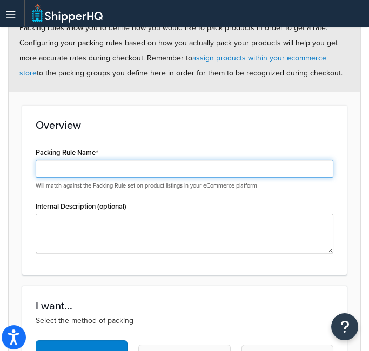
click at [121, 172] on input "Packing Rule Name" at bounding box center [184, 169] width 297 height 18
paste input "PGH-10-118-302"
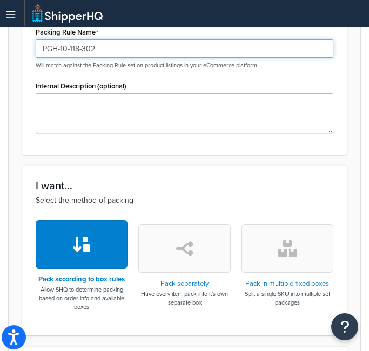
type input "PGH-10-118-302"
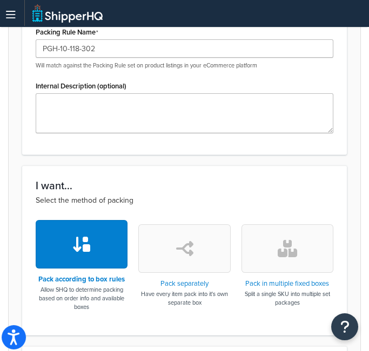
click at [310, 249] on button "button" at bounding box center [287, 249] width 92 height 49
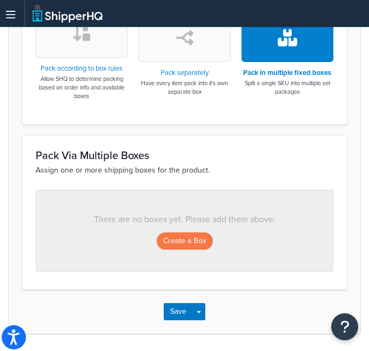
scroll to position [486, 0]
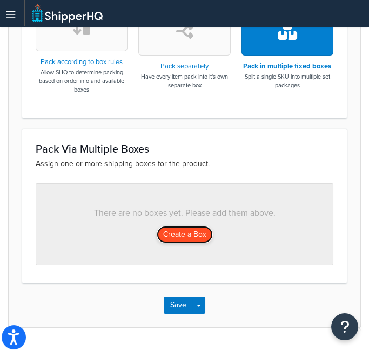
click at [173, 229] on button "Create a Box" at bounding box center [185, 234] width 56 height 17
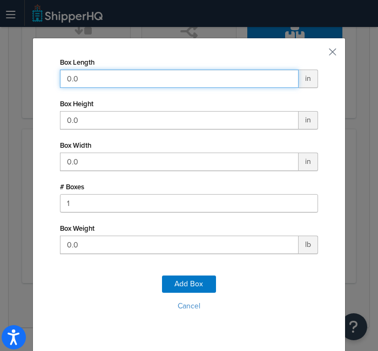
click at [180, 72] on input "0.0" at bounding box center [179, 79] width 239 height 18
type input "19"
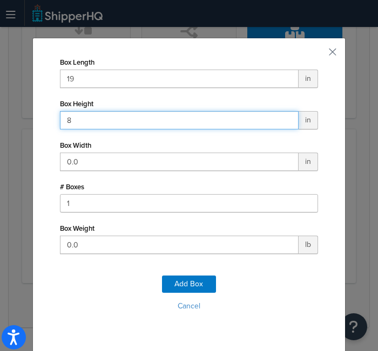
type input "8"
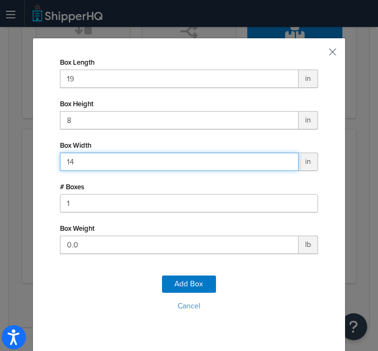
type input "14"
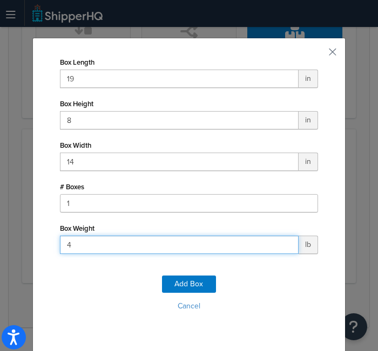
type input "41"
click button "Add Box" at bounding box center [189, 284] width 54 height 17
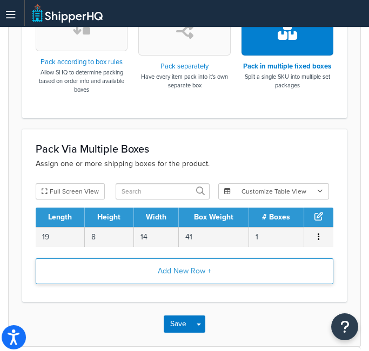
click at [192, 260] on button "Add New Row +" at bounding box center [184, 272] width 297 height 26
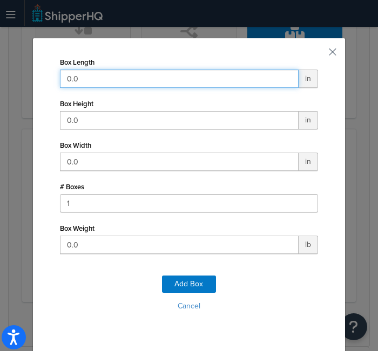
click at [195, 85] on input "0.0" at bounding box center [179, 79] width 239 height 18
type input "22"
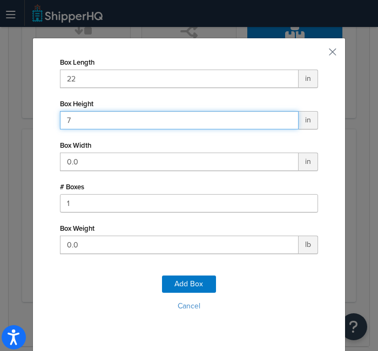
type input "7"
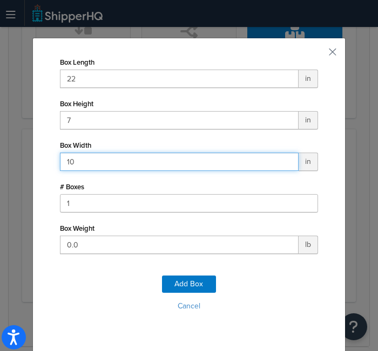
type input "10"
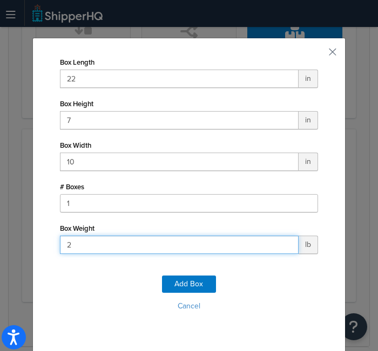
type input "27"
click button "Add Box" at bounding box center [189, 284] width 54 height 17
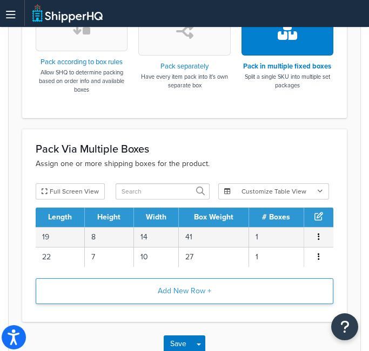
click at [171, 287] on button "Add New Row +" at bounding box center [184, 292] width 297 height 26
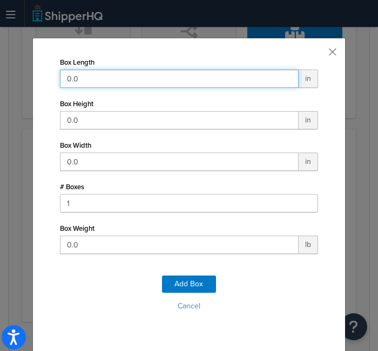
click at [183, 77] on input "0.0" at bounding box center [179, 79] width 239 height 18
type input "14"
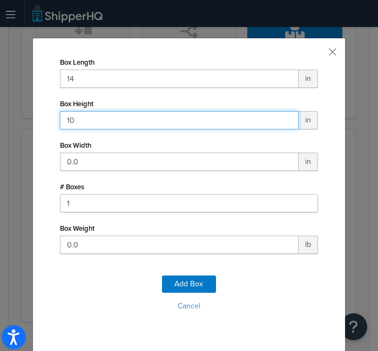
type input "10"
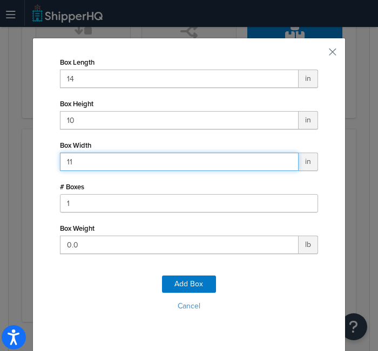
type input "11"
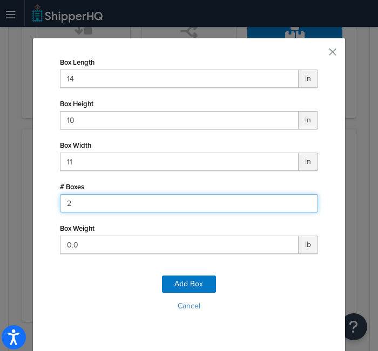
type input "2"
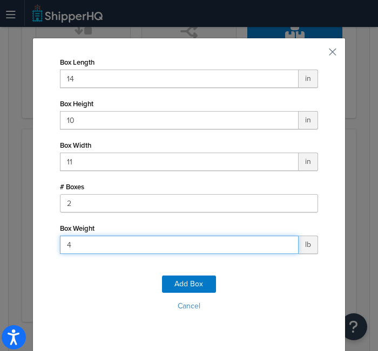
type input "47"
click button "Add Box" at bounding box center [189, 284] width 54 height 17
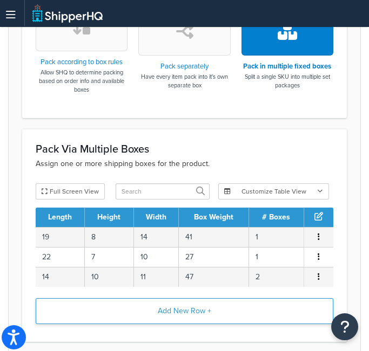
click at [215, 301] on button "Add New Row +" at bounding box center [184, 311] width 297 height 26
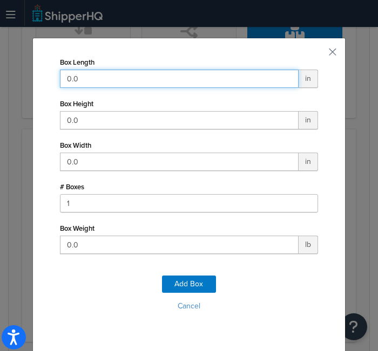
click at [202, 72] on input "0.0" at bounding box center [179, 79] width 239 height 18
type input "12"
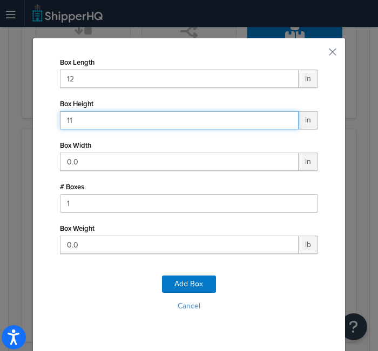
type input "11"
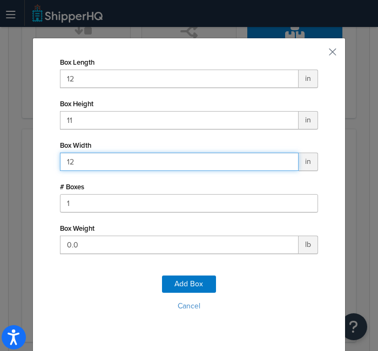
type input "12"
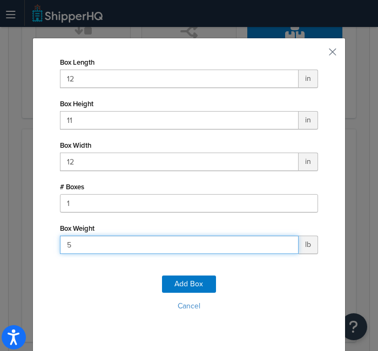
type input "51"
click button "Add Box" at bounding box center [189, 284] width 54 height 17
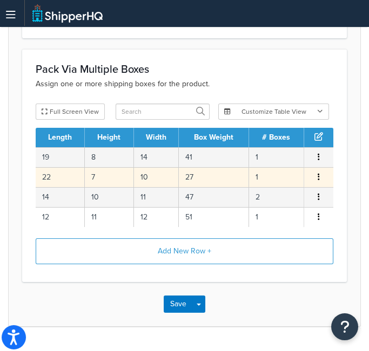
scroll to position [568, 0]
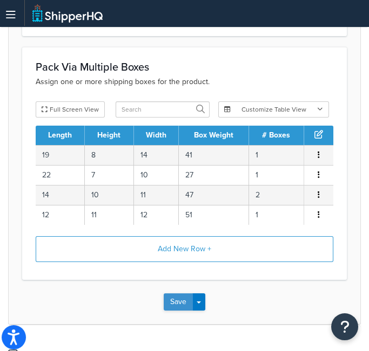
click at [177, 305] on button "Save" at bounding box center [178, 302] width 29 height 17
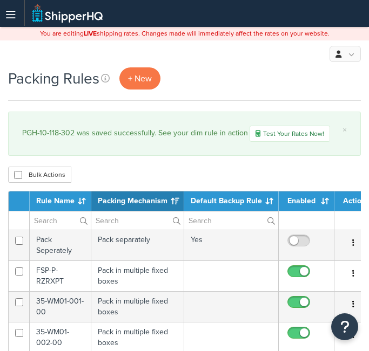
select select "15"
click at [141, 83] on span "+ New" at bounding box center [140, 78] width 24 height 12
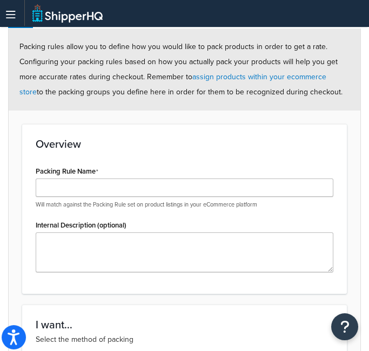
scroll to position [155, 0]
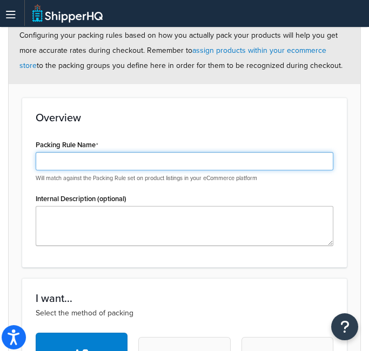
click at [147, 152] on input "Packing Rule Name" at bounding box center [184, 161] width 297 height 18
paste input "PGH-10-118-302-B"
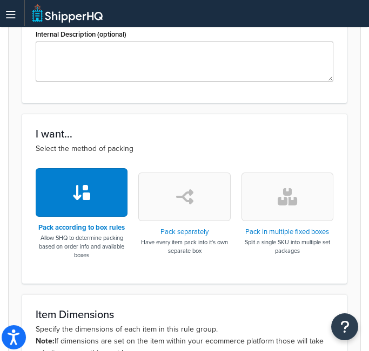
type input "PGH-10-118-302-B"
click at [301, 216] on button "button" at bounding box center [287, 197] width 92 height 49
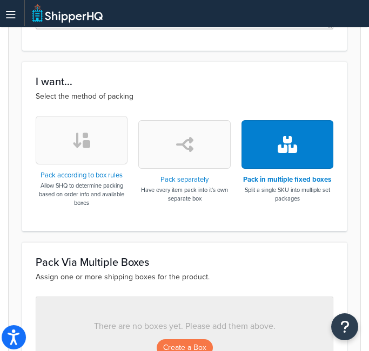
scroll to position [373, 0]
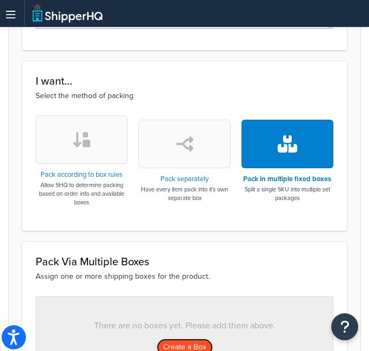
click at [182, 344] on button "Create a Box" at bounding box center [185, 347] width 56 height 17
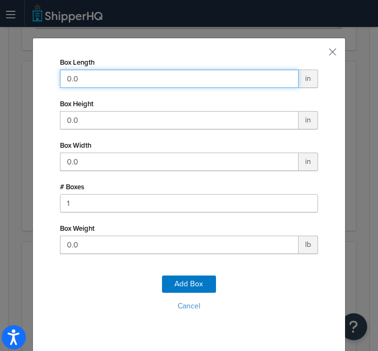
click at [97, 74] on input "0.0" at bounding box center [179, 79] width 239 height 18
type input "19"
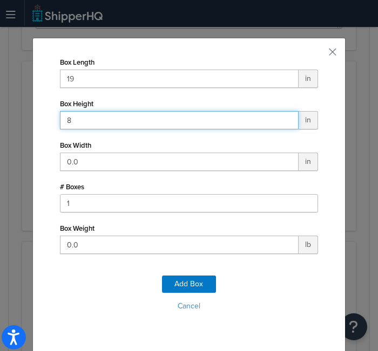
type input "8"
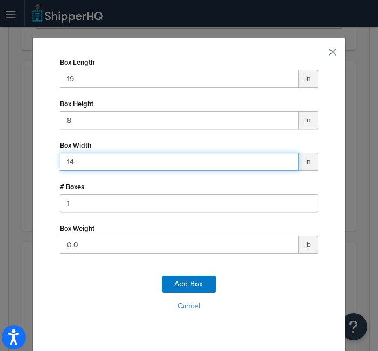
type input "14"
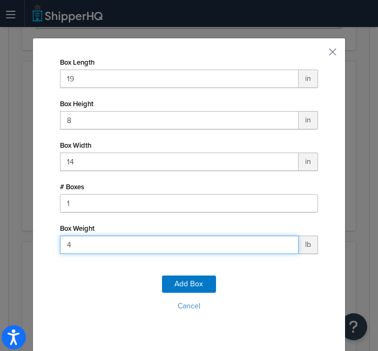
type input "41"
click button "Add Box" at bounding box center [189, 284] width 54 height 17
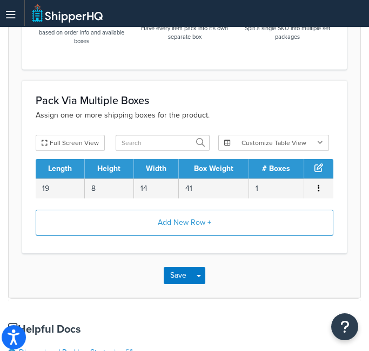
scroll to position [536, 0]
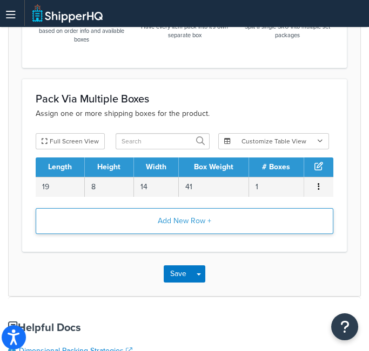
click at [165, 218] on button "Add New Row +" at bounding box center [184, 221] width 297 height 26
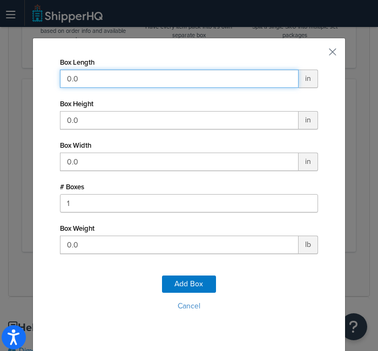
click at [130, 83] on input "0.0" at bounding box center [179, 79] width 239 height 18
type input "22"
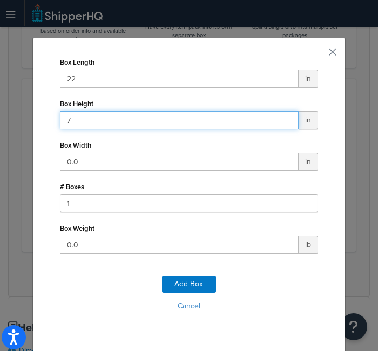
type input "7"
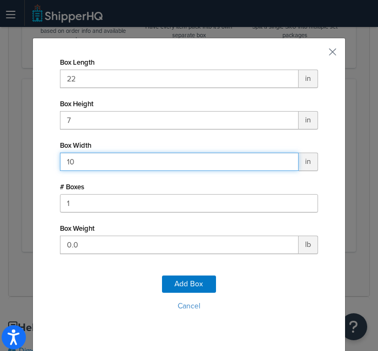
type input "10"
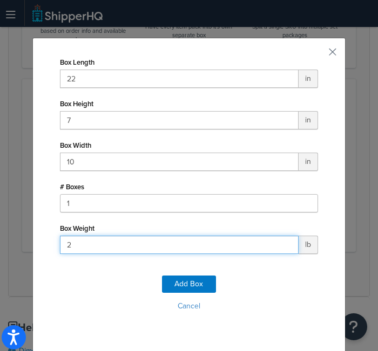
type input "27"
click button "Add Box" at bounding box center [189, 284] width 54 height 17
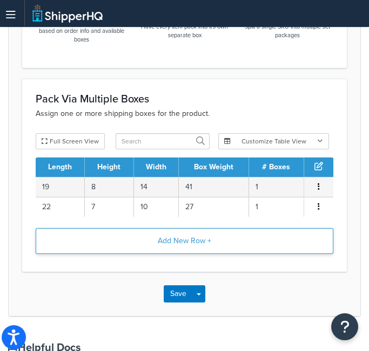
click at [187, 240] on button "Add New Row +" at bounding box center [184, 241] width 297 height 26
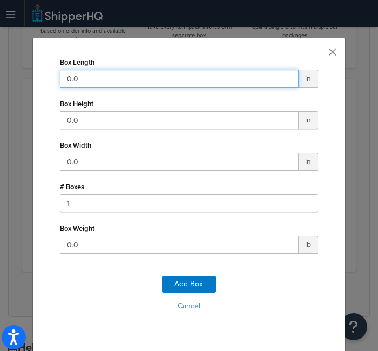
click at [206, 77] on input "0.0" at bounding box center [179, 79] width 239 height 18
type input "14"
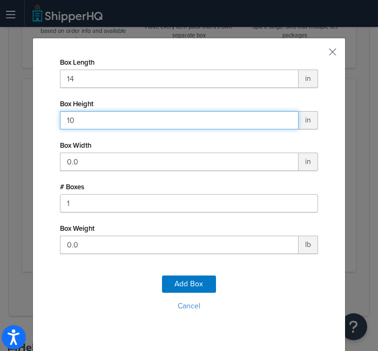
type input "10"
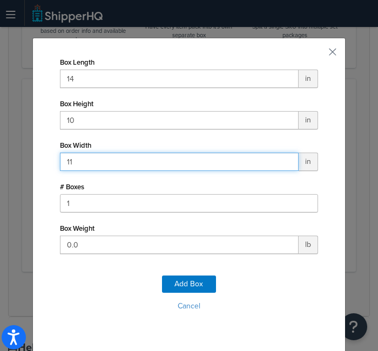
type input "11"
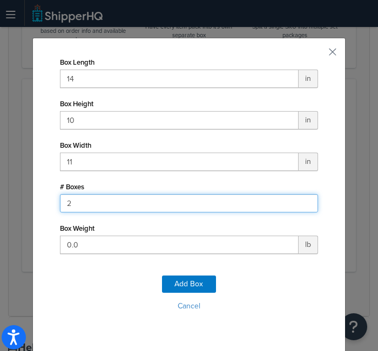
type input "2"
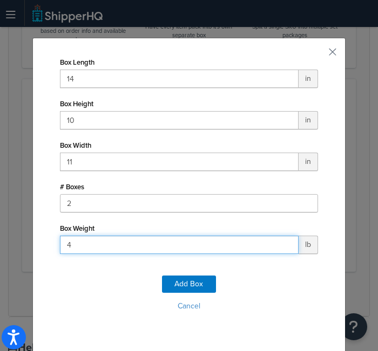
type input "47"
click button "Add Box" at bounding box center [189, 284] width 54 height 17
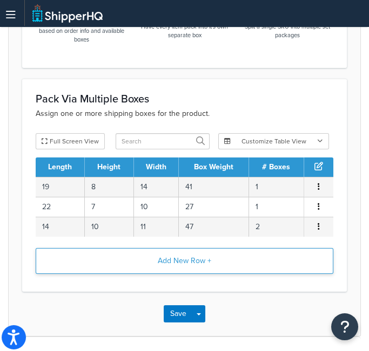
click at [201, 264] on button "Add New Row +" at bounding box center [184, 261] width 297 height 26
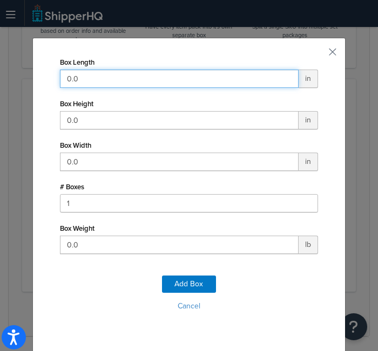
click at [185, 75] on input "0.0" at bounding box center [179, 79] width 239 height 18
type input "12"
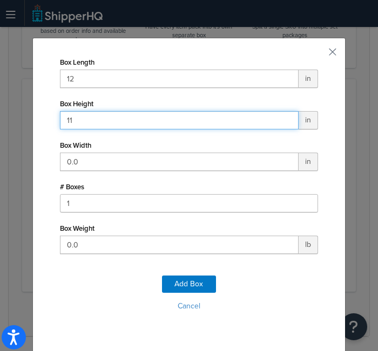
type input "11"
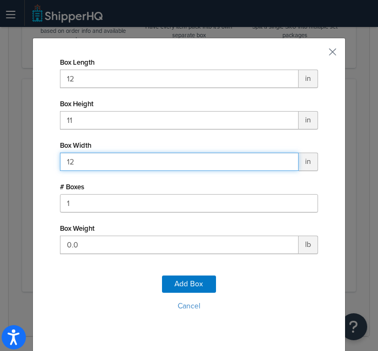
type input "12"
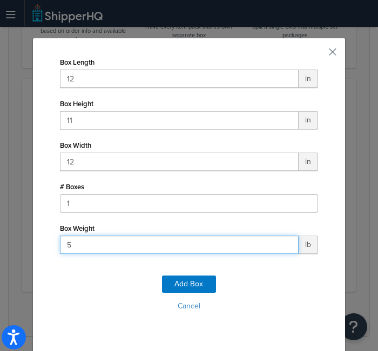
type input "51"
click button "Add Box" at bounding box center [189, 284] width 54 height 17
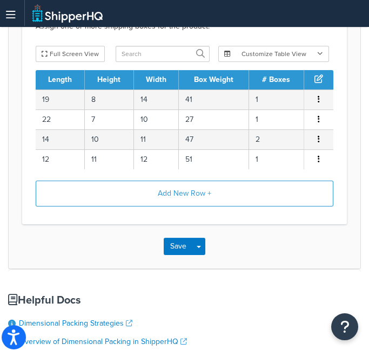
scroll to position [624, 0]
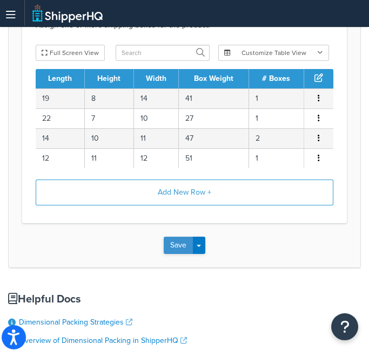
click at [174, 242] on button "Save" at bounding box center [178, 245] width 29 height 17
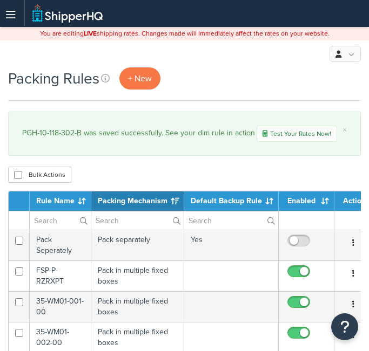
select select "15"
